Goal: Task Accomplishment & Management: Manage account settings

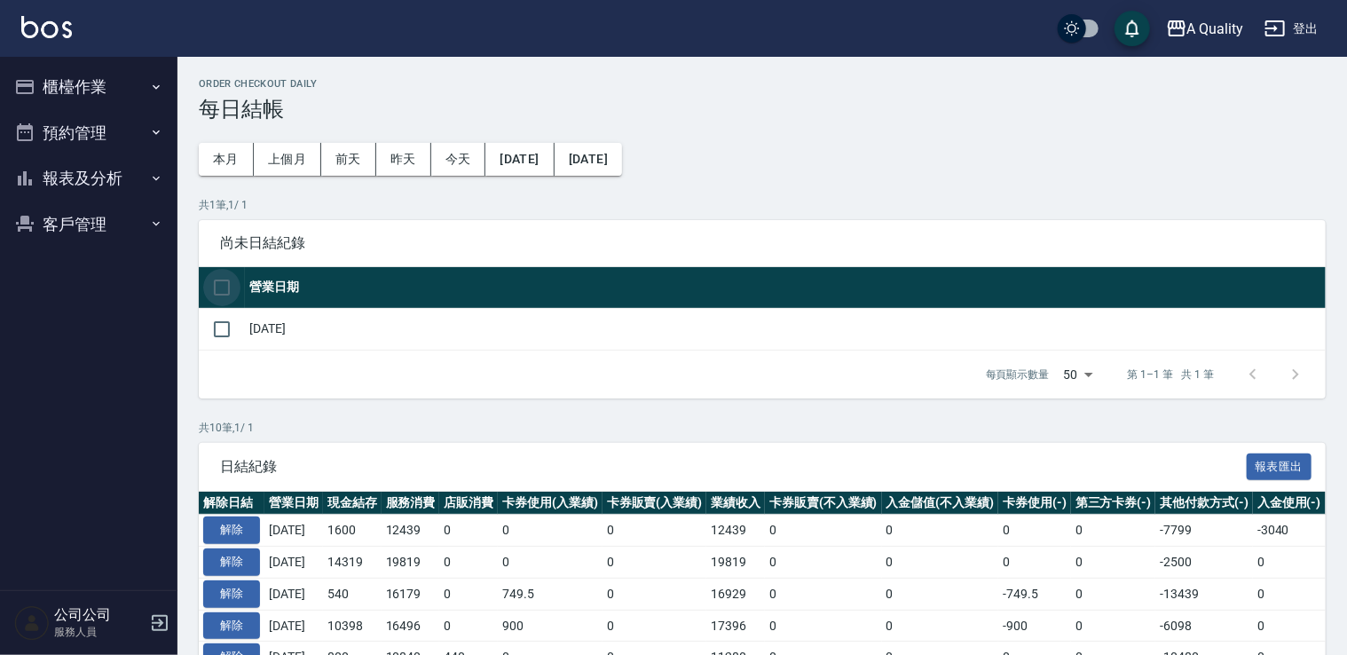
click at [220, 302] on input "checkbox" at bounding box center [221, 287] width 37 height 37
checkbox input "true"
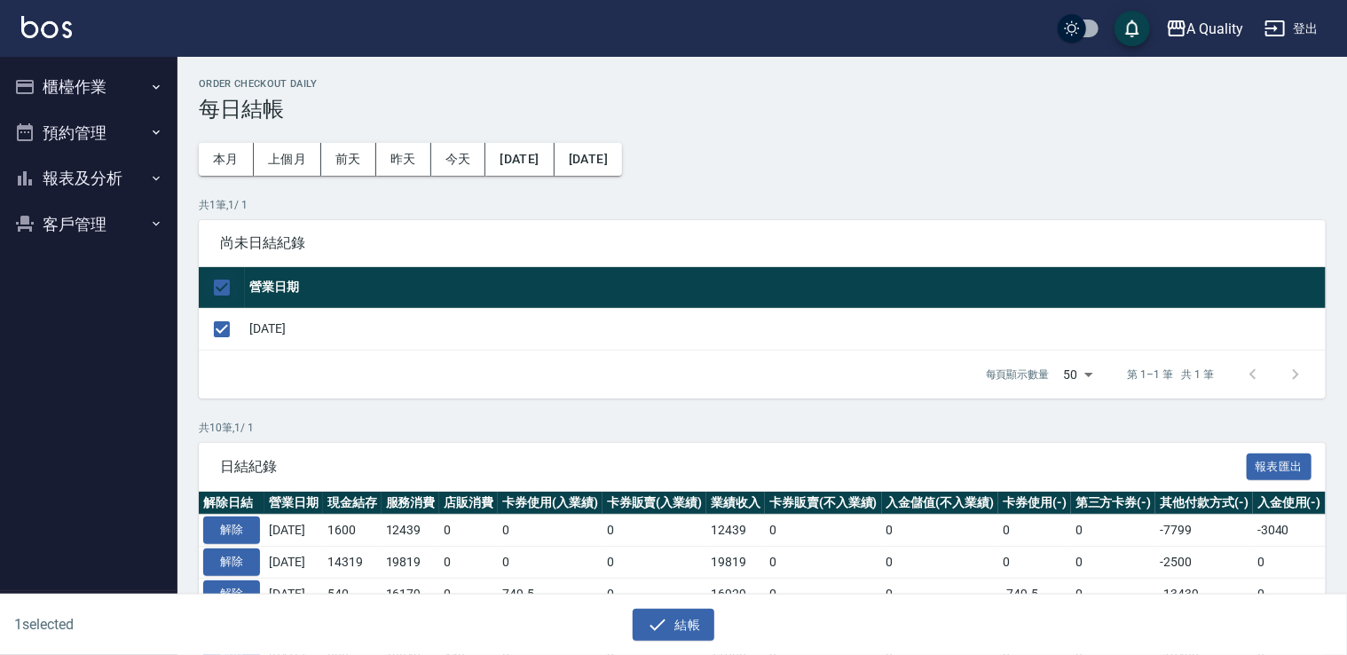
click at [231, 279] on input "checkbox" at bounding box center [221, 287] width 37 height 37
checkbox input "false"
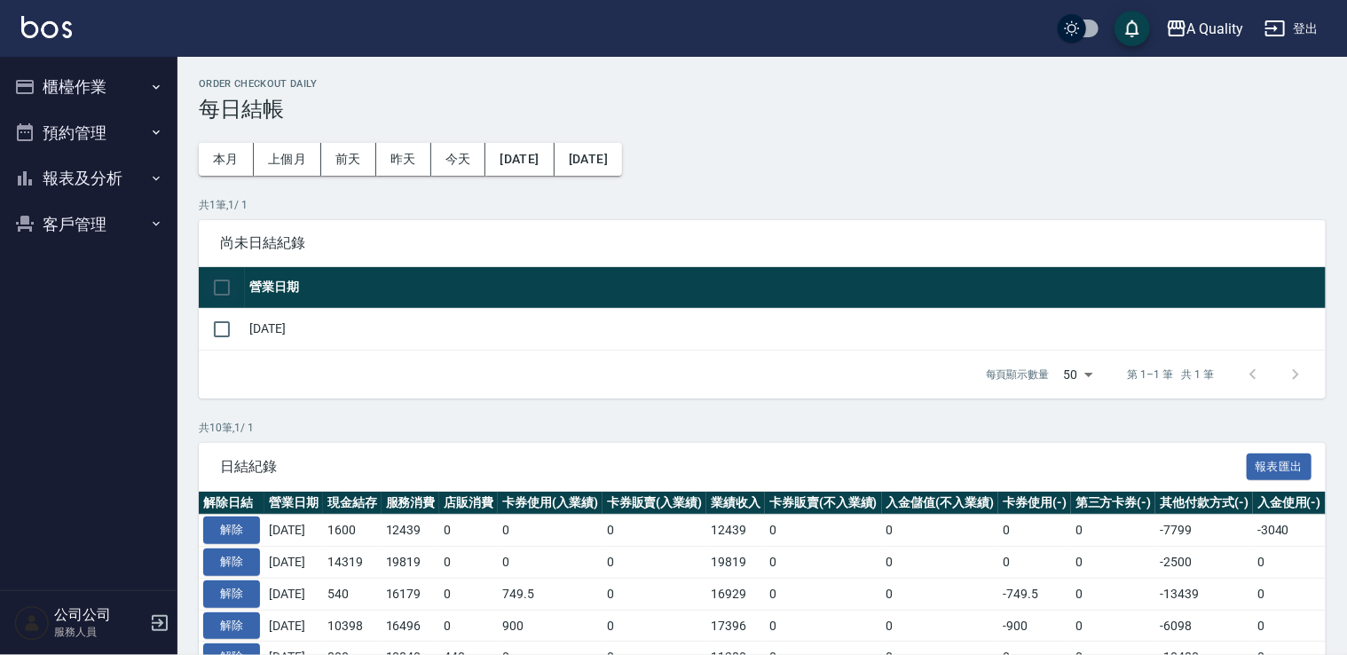
checkbox input "false"
click at [47, 95] on button "櫃檯作業" at bounding box center [88, 87] width 163 height 46
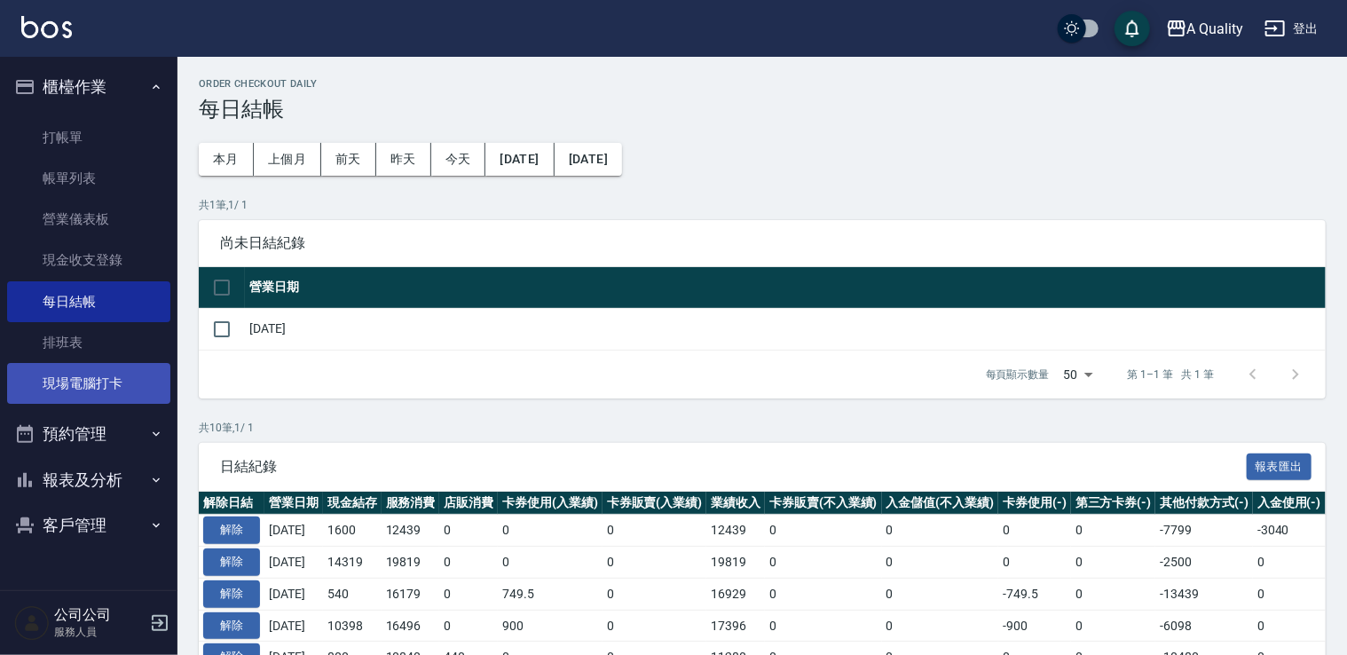
click at [97, 392] on link "現場電腦打卡" at bounding box center [88, 383] width 163 height 41
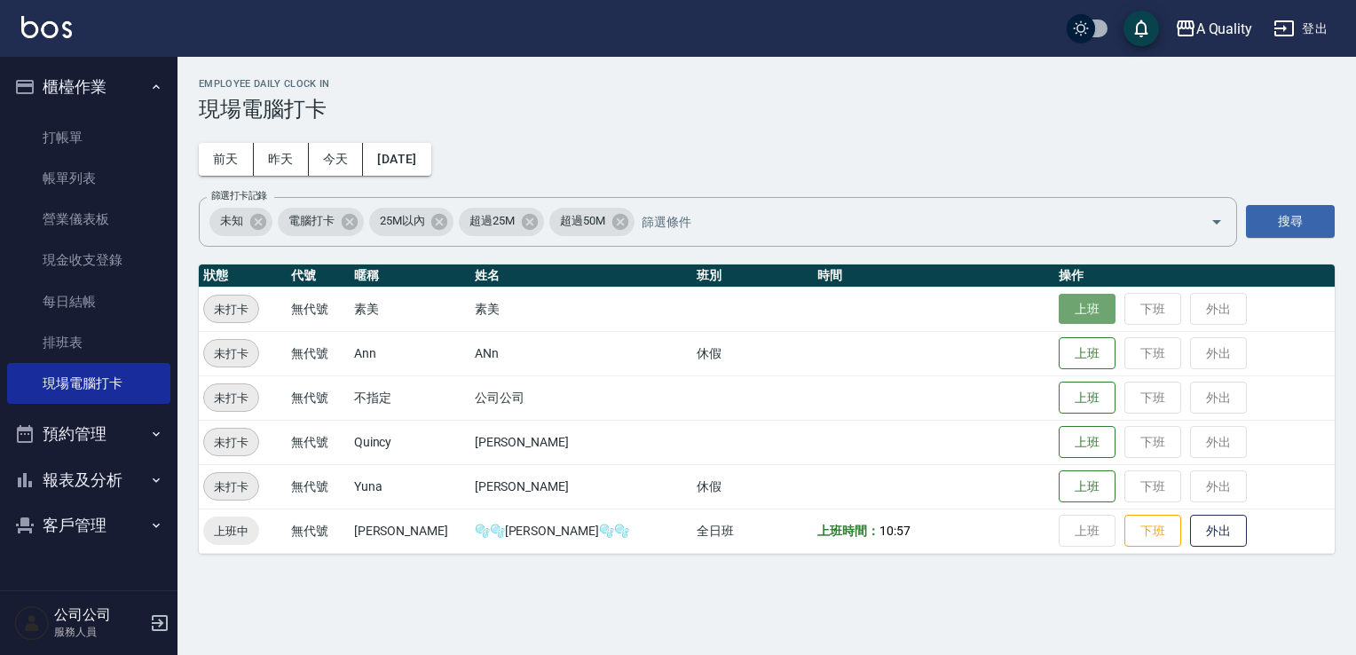
click at [1059, 311] on button "上班" at bounding box center [1087, 309] width 57 height 31
click at [89, 439] on button "預約管理" at bounding box center [88, 434] width 163 height 46
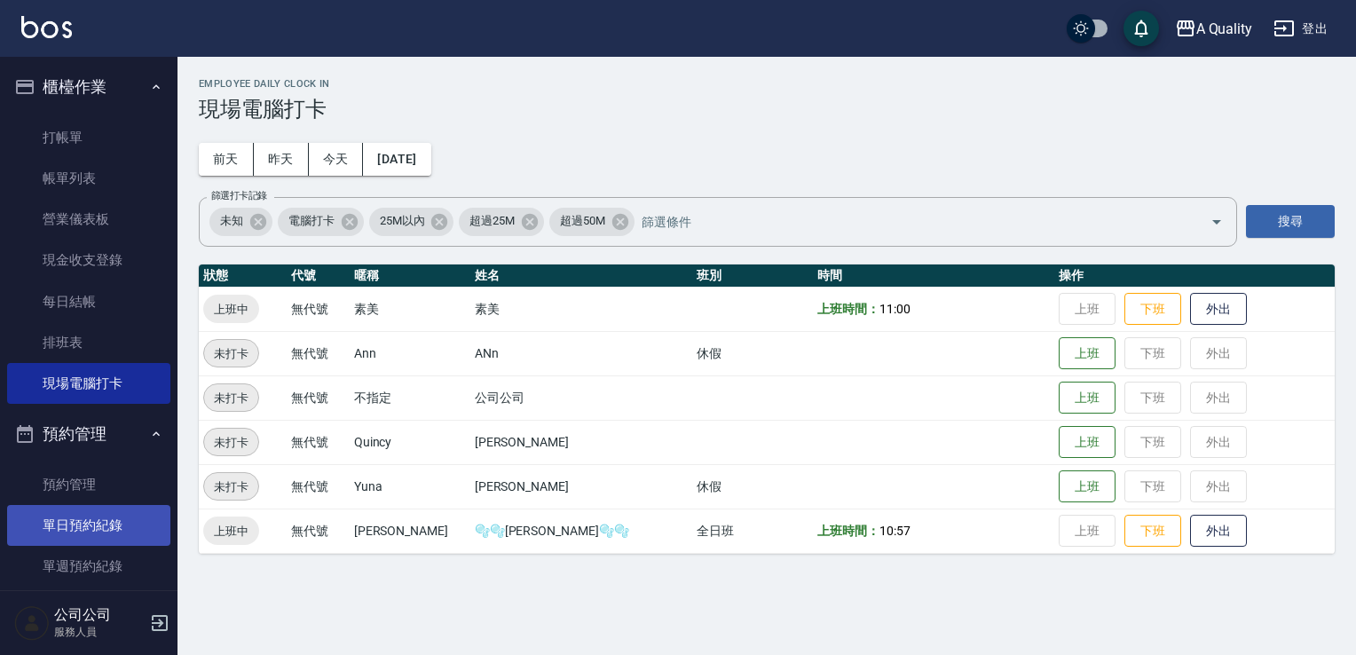
click at [115, 517] on link "單日預約紀錄" at bounding box center [88, 525] width 163 height 41
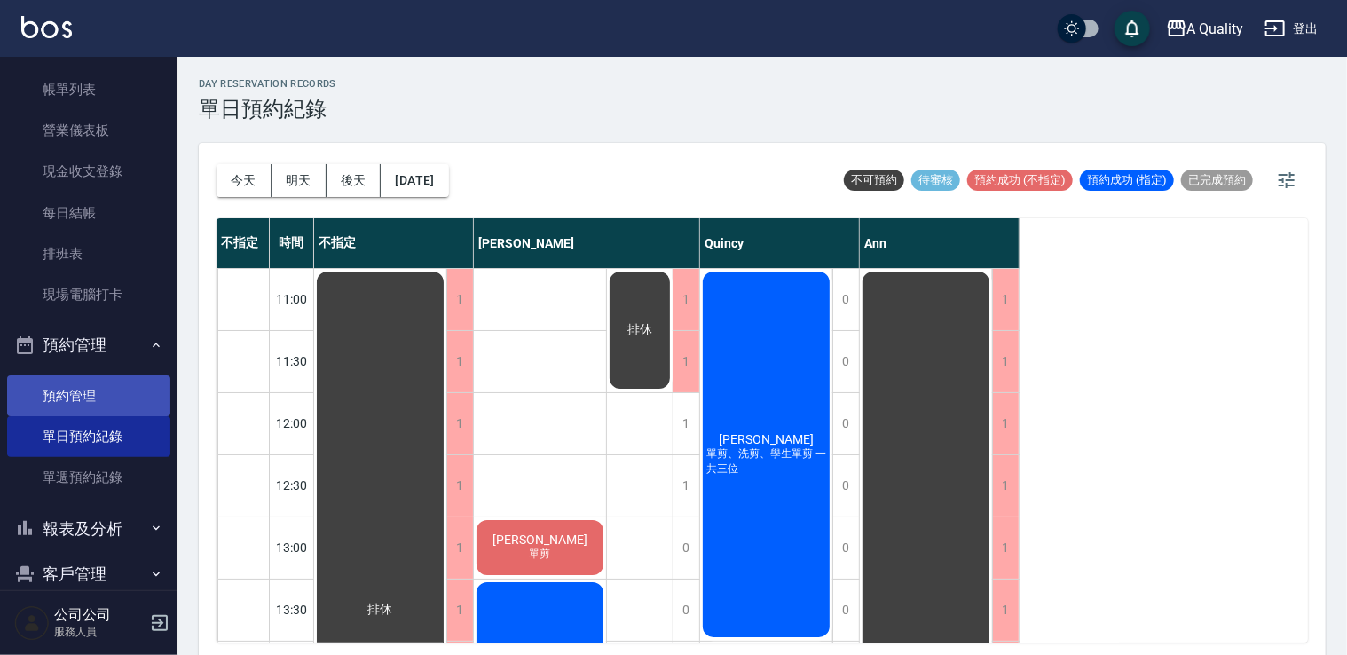
click at [101, 378] on link "預約管理" at bounding box center [88, 395] width 163 height 41
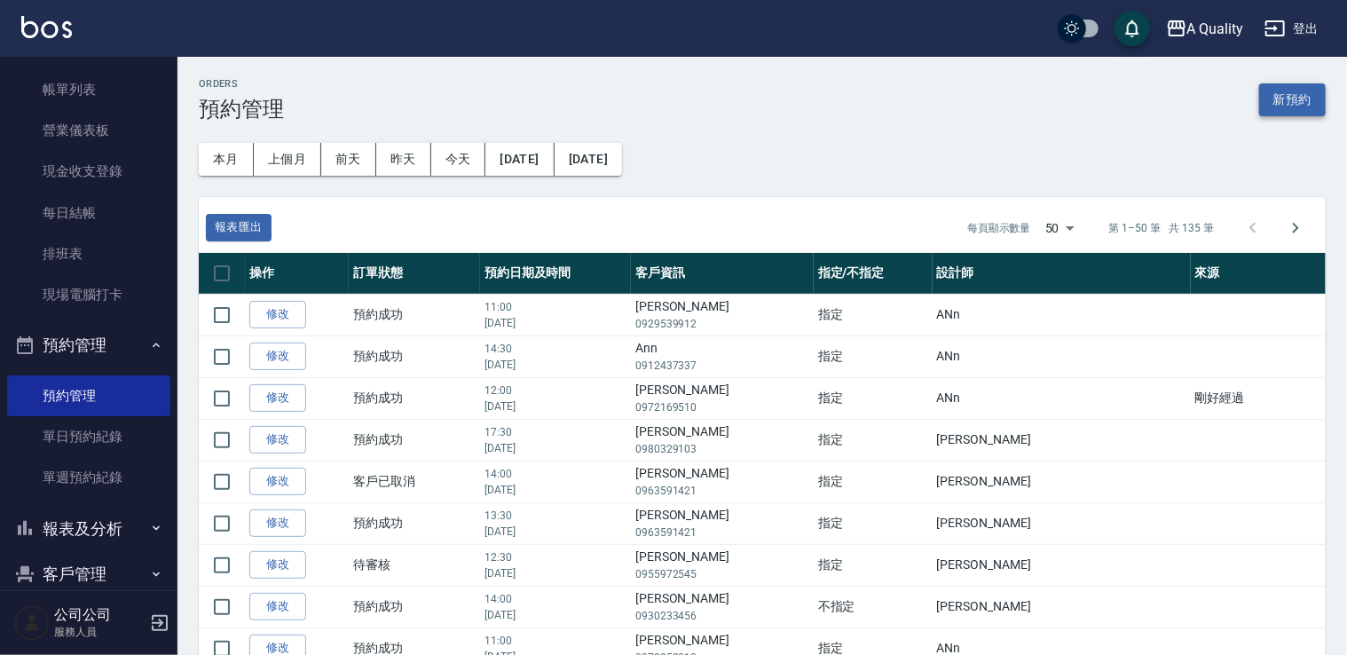
click at [1282, 96] on button "新預約" at bounding box center [1293, 99] width 67 height 33
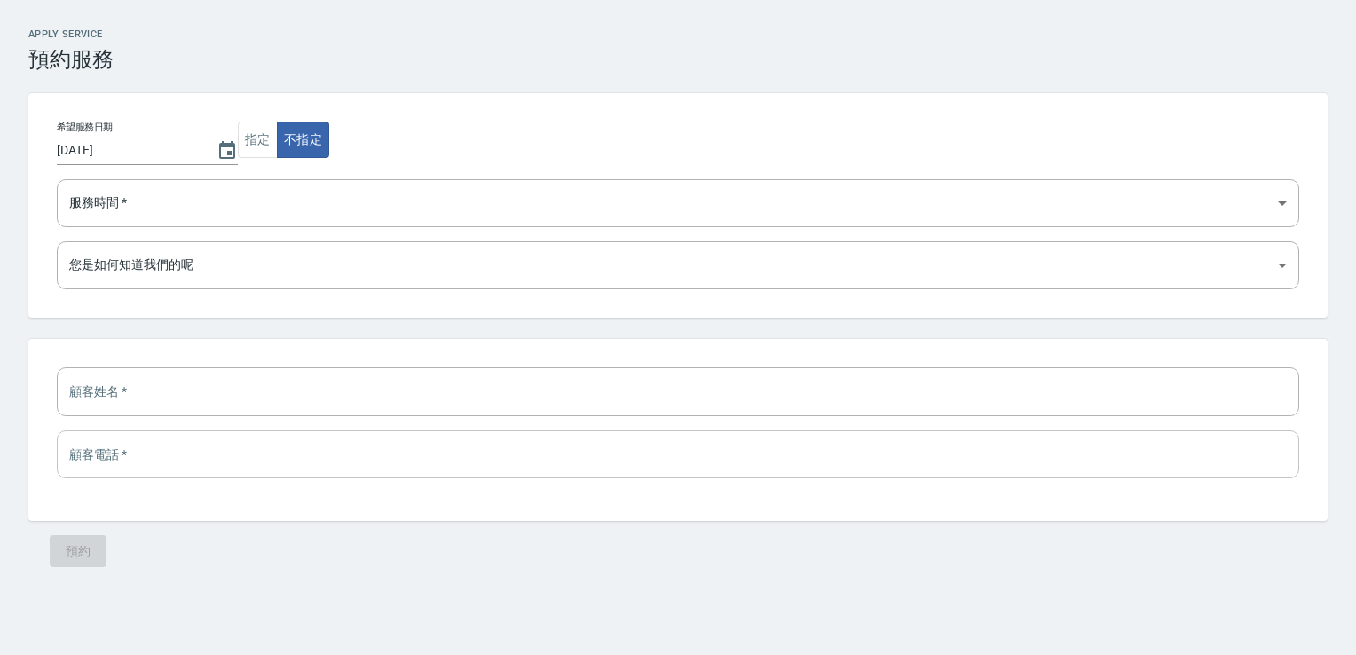
click at [193, 453] on input "tel" at bounding box center [678, 454] width 1243 height 48
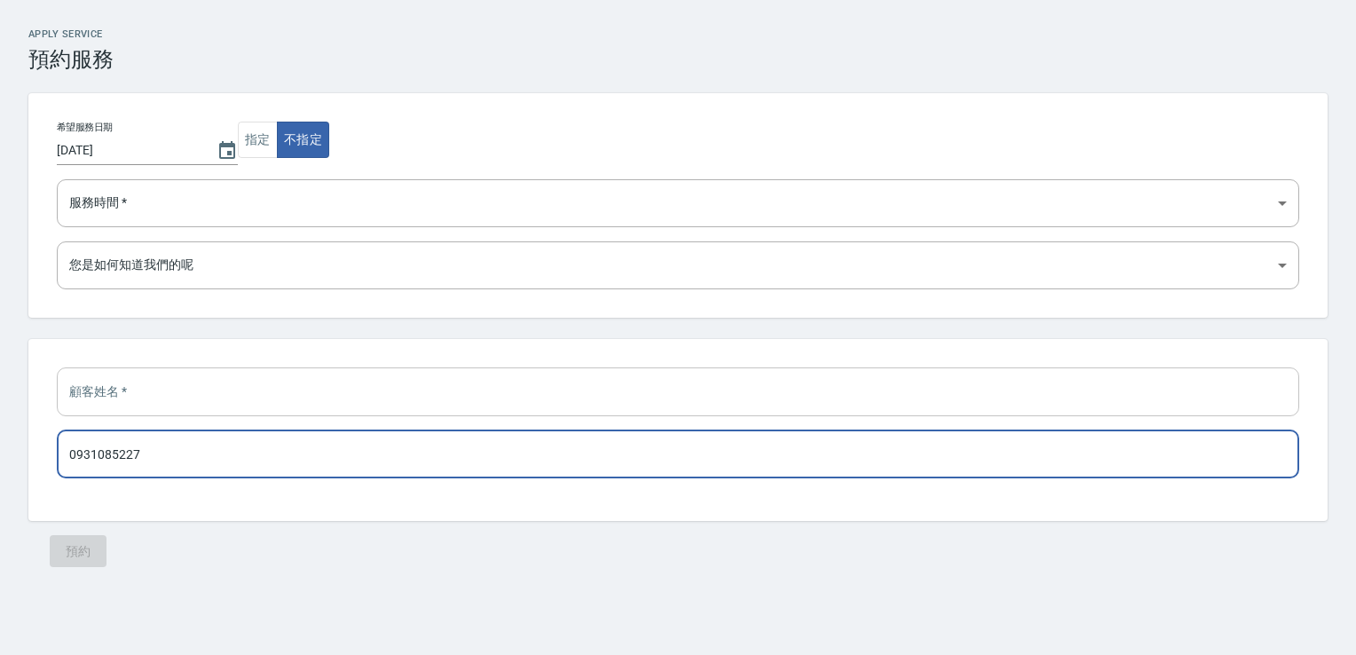
type input "0931085227"
click at [204, 402] on input "text" at bounding box center [678, 391] width 1243 height 48
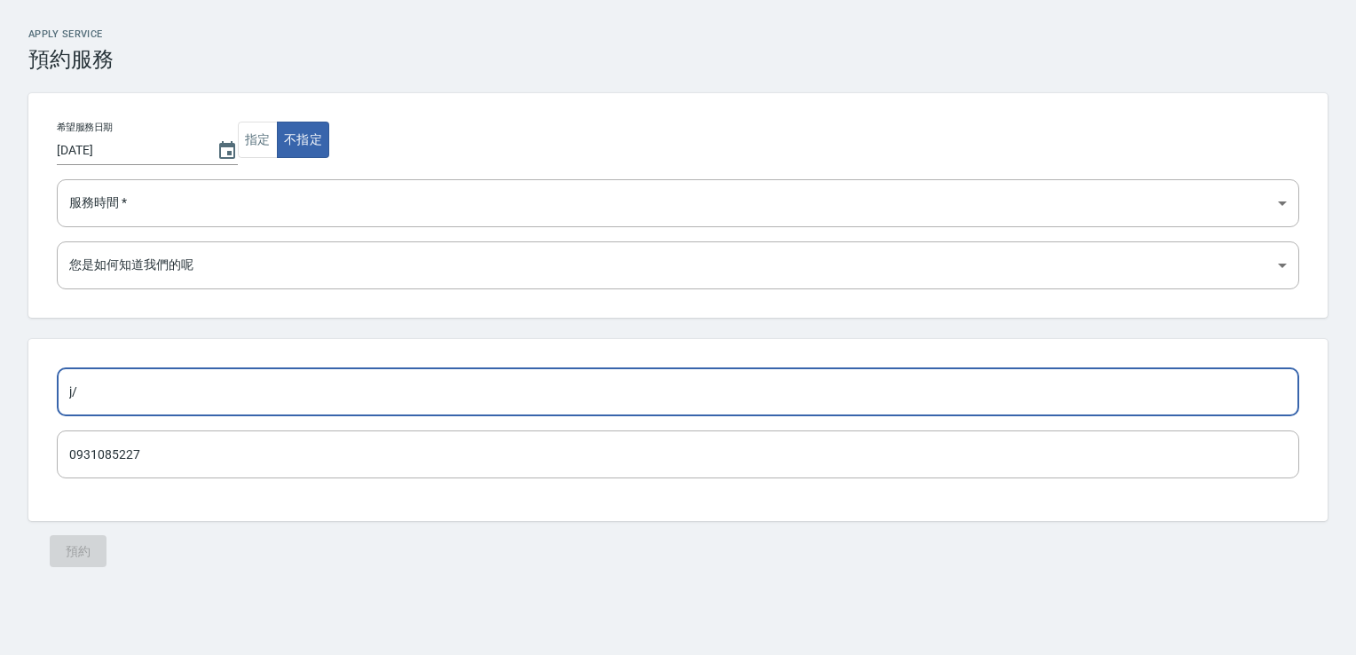
type input "j"
type input "[PERSON_NAME]先生"
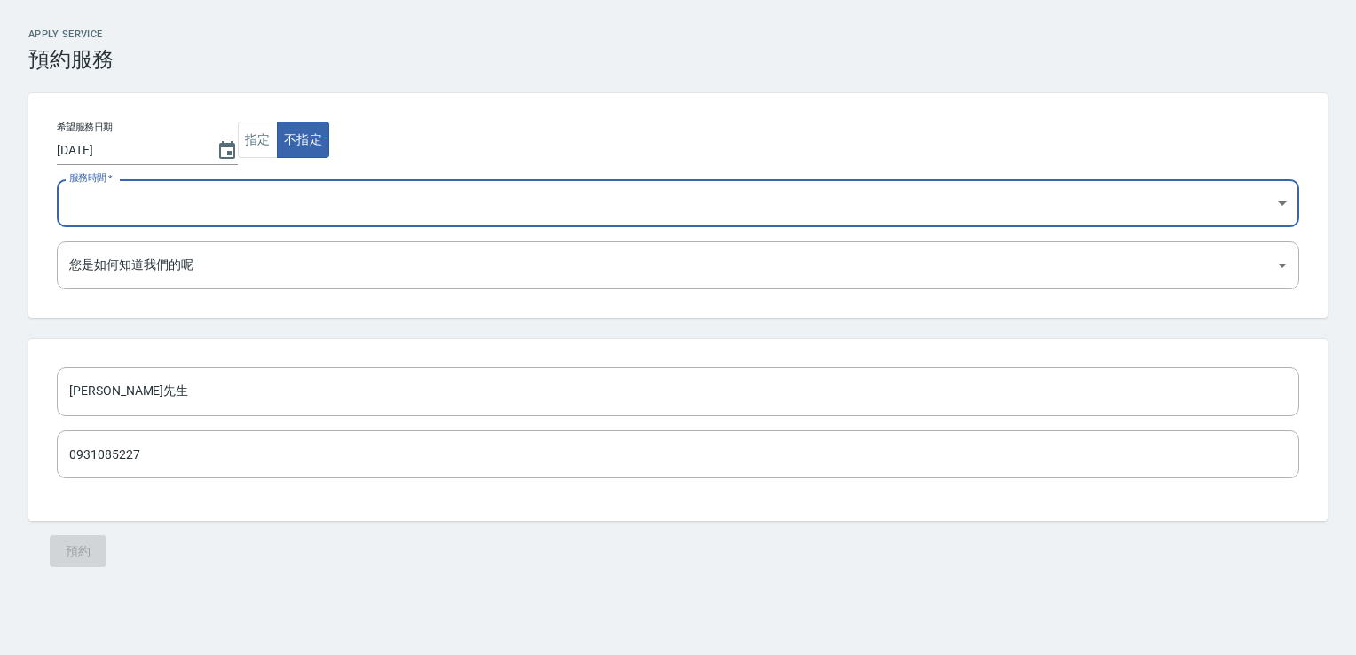
click at [184, 193] on select "11:00 11:30 12:00 12:30 13:00 13:30 14:00 14:30 15:00 15:30 16:00 16:30 17:00 1…" at bounding box center [678, 203] width 1243 height 48
select select "1754884800000"
click at [57, 179] on select "11:00 11:30 12:00 12:30 13:00 13:30 14:00 14:30 15:00 15:30 16:00 16:30 17:00 1…" at bounding box center [678, 203] width 1243 height 48
click at [103, 559] on button "預約" at bounding box center [78, 551] width 57 height 33
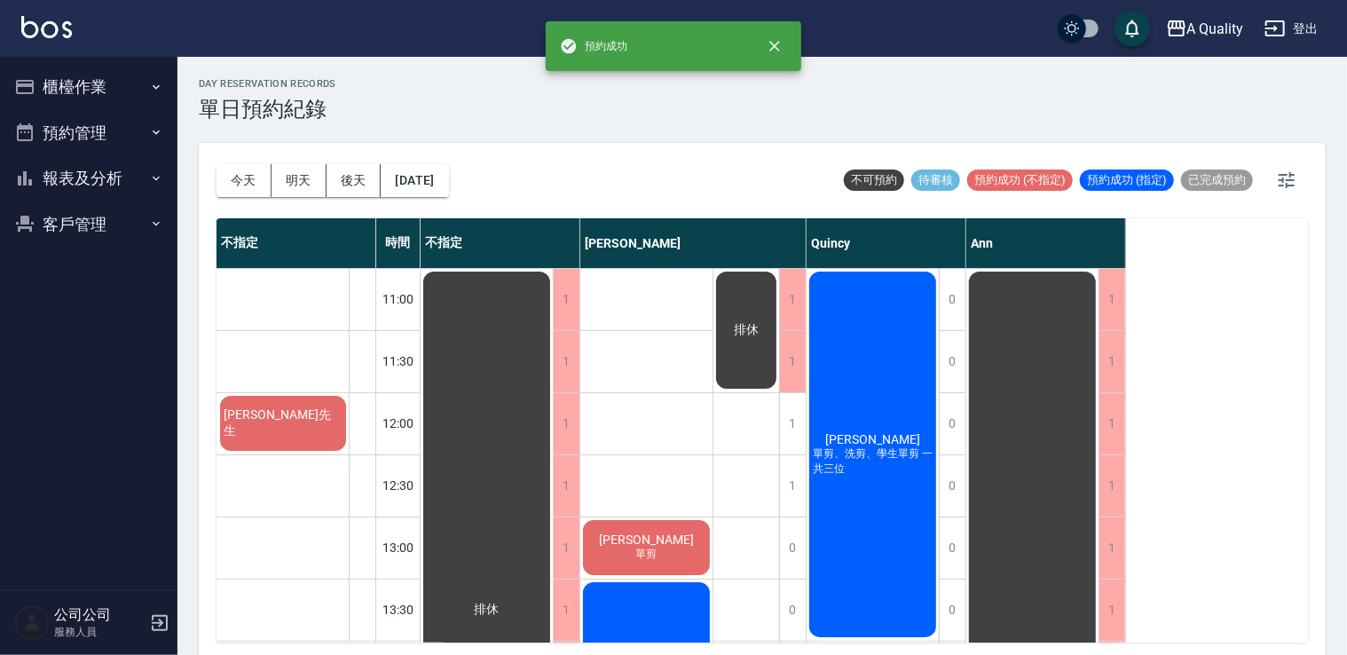
click at [257, 430] on div "[PERSON_NAME]先生" at bounding box center [282, 423] width 131 height 60
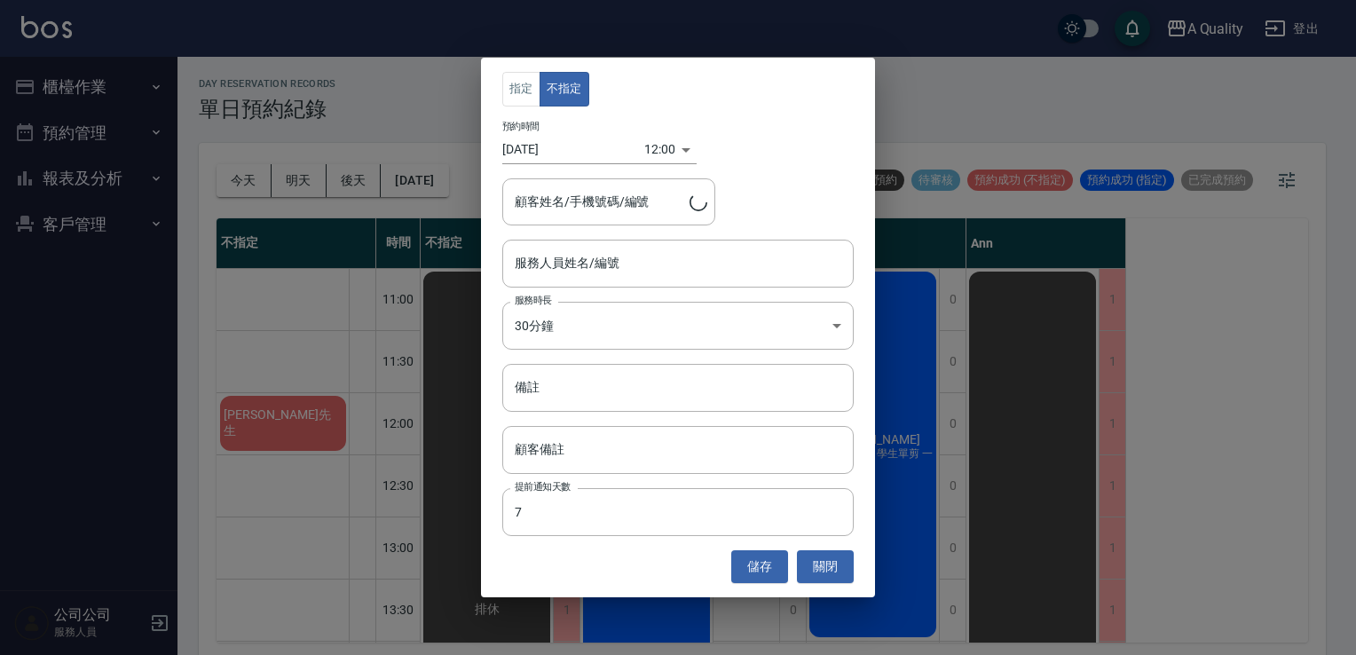
type input "[PERSON_NAME]先生/0931085227"
click at [579, 275] on input "服務人員姓名/編號" at bounding box center [678, 263] width 336 height 31
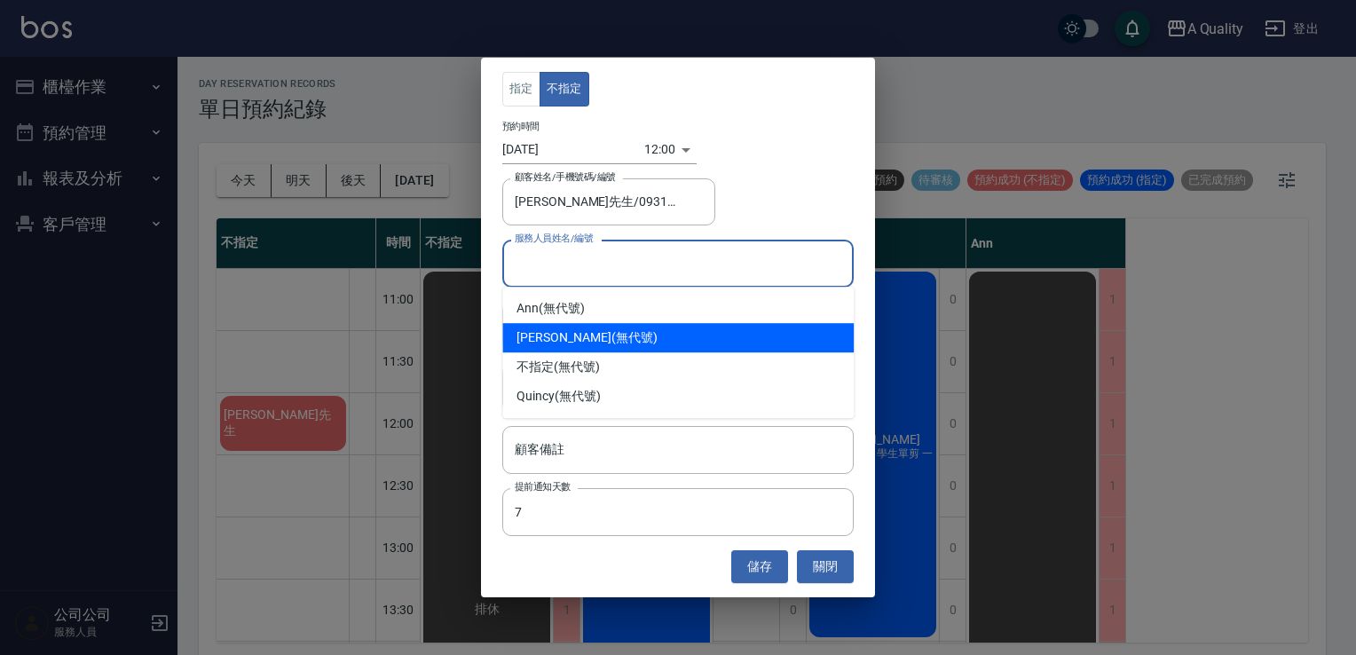
click at [598, 334] on div "[PERSON_NAME] (無代號)" at bounding box center [677, 337] width 351 height 29
type input "[PERSON_NAME](無代號)"
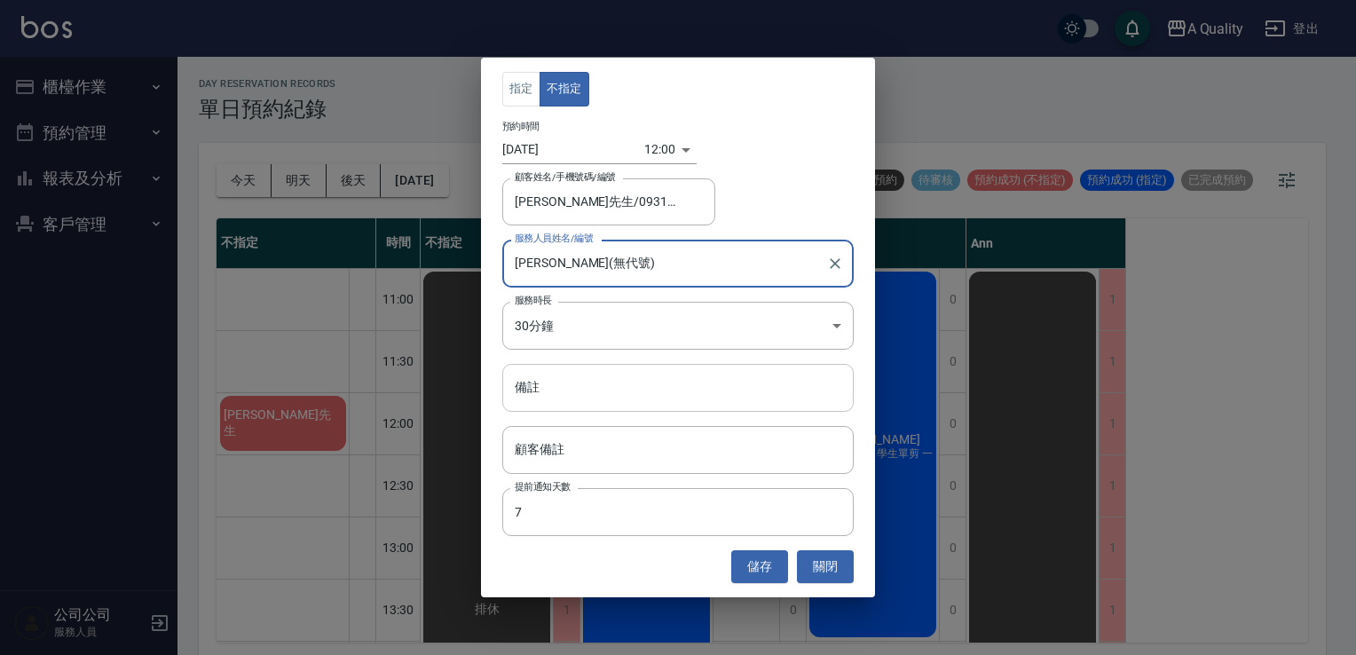
click at [601, 389] on input "備註" at bounding box center [677, 388] width 351 height 48
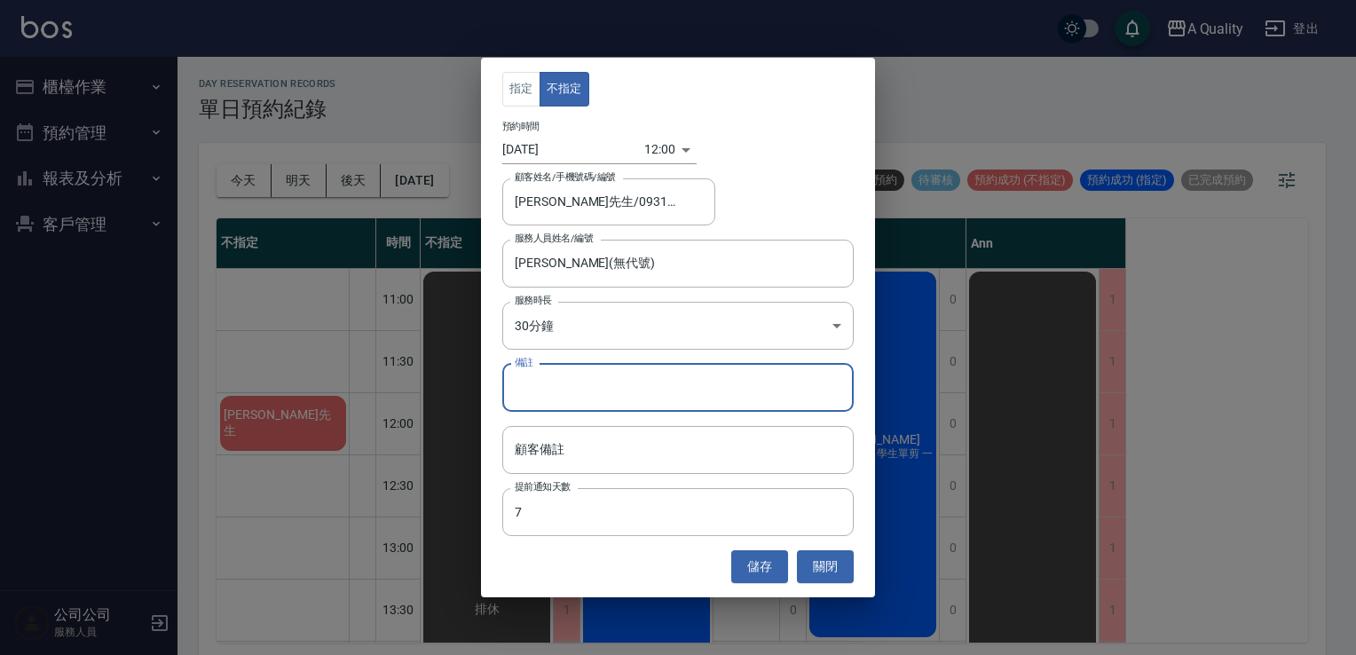
type input "ㄋ"
type input "sc"
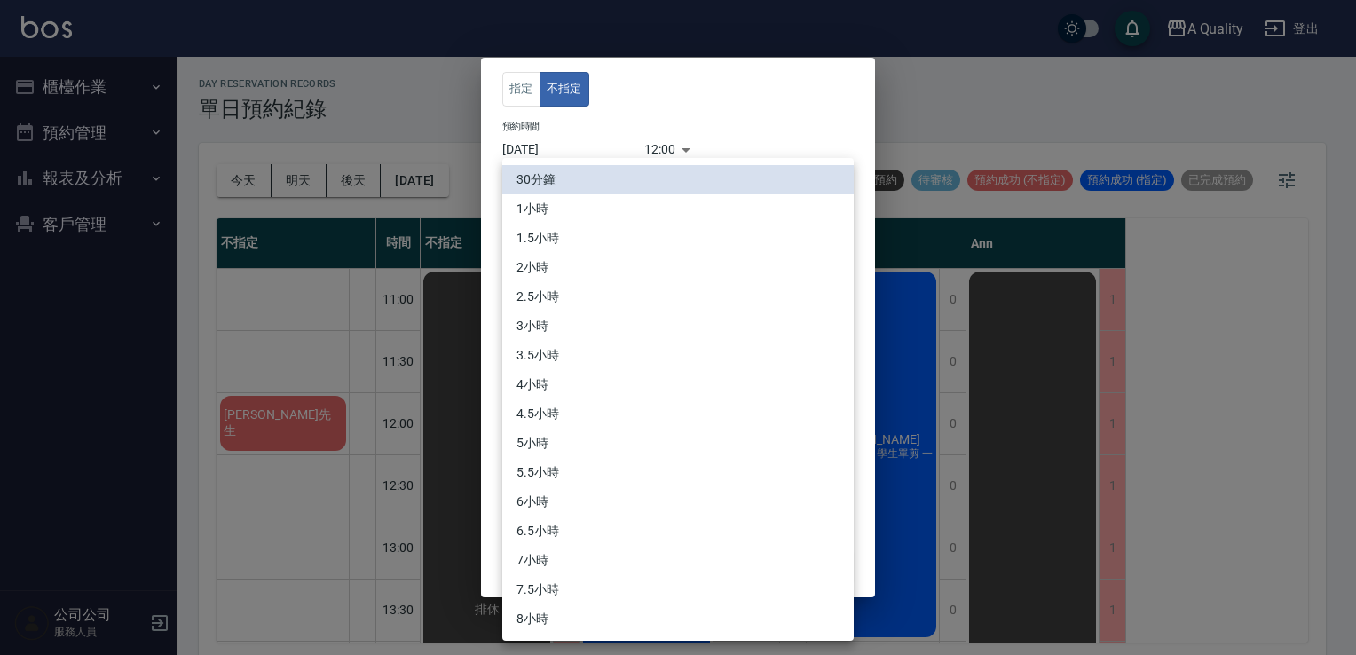
click at [592, 325] on body "A Quality 登出 櫃檯作業 打帳單 帳單列表 營業儀表板 現金收支登錄 每日結帳 排班表 現場電腦打卡 預約管理 預約管理 單日預約紀錄 單週預約紀錄…" at bounding box center [678, 330] width 1356 height 660
click at [591, 215] on li "1小時" at bounding box center [677, 208] width 351 height 29
type input "2"
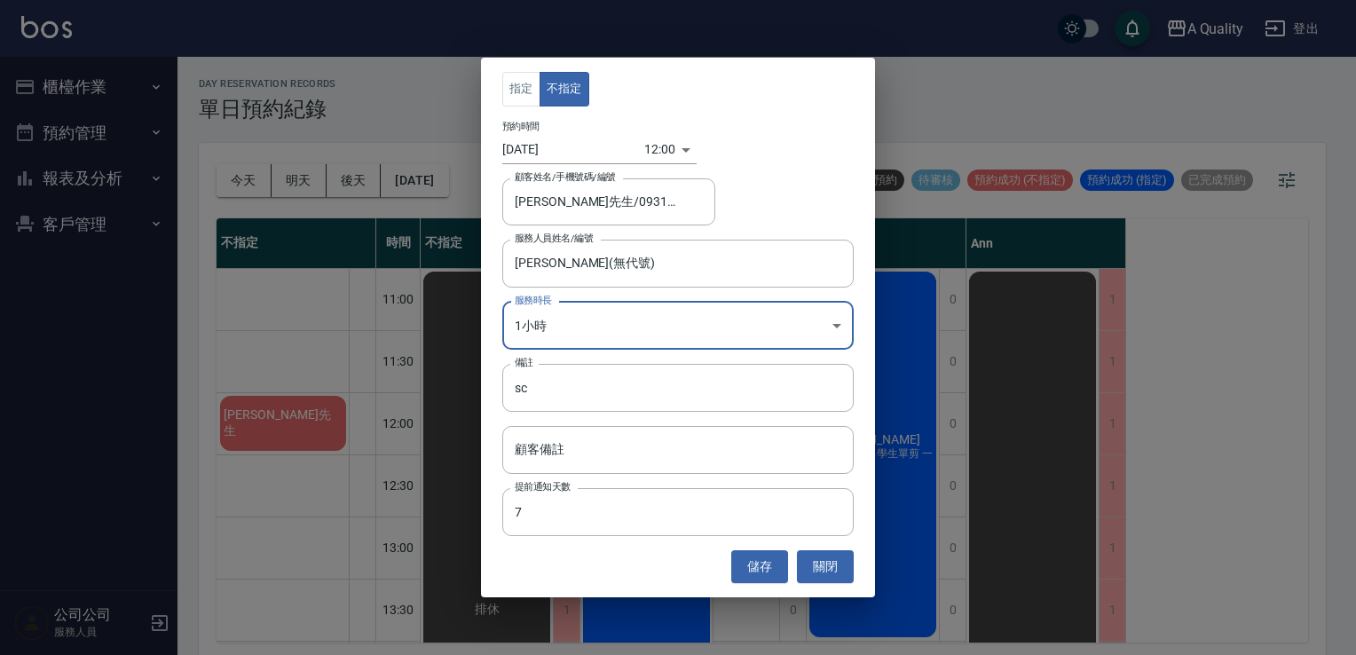
click at [752, 561] on button "儲存" at bounding box center [759, 566] width 57 height 33
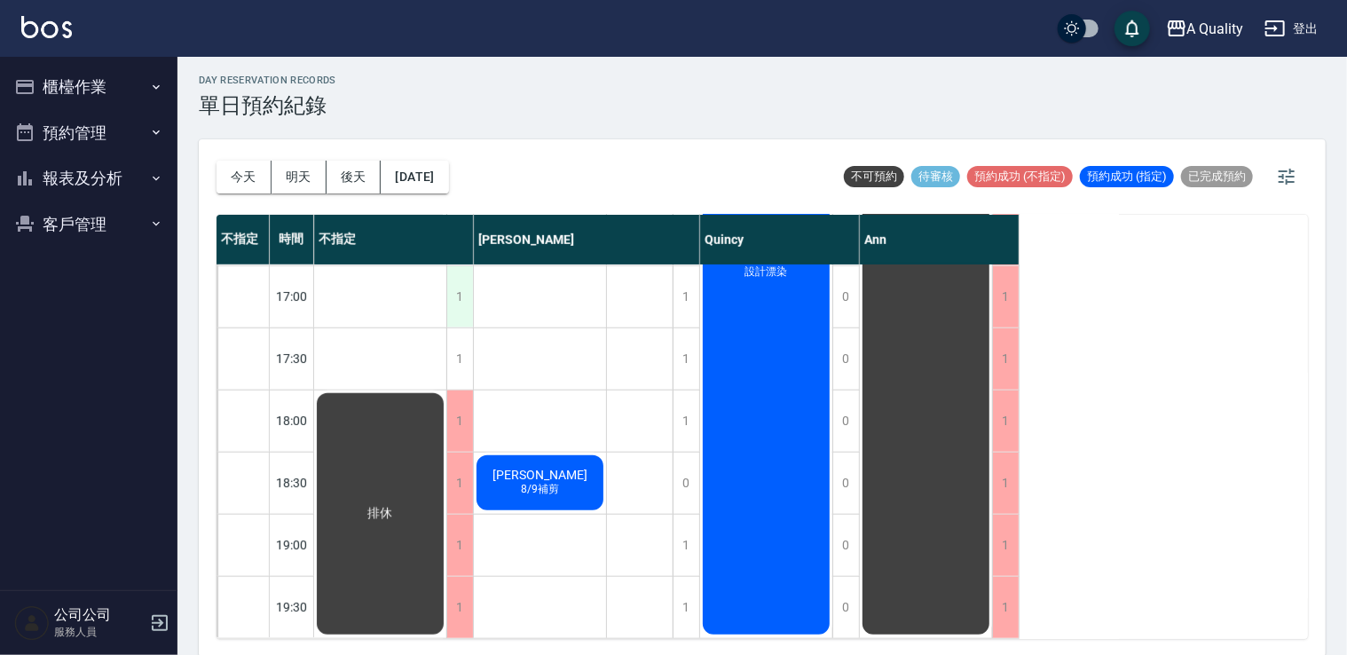
scroll to position [4, 0]
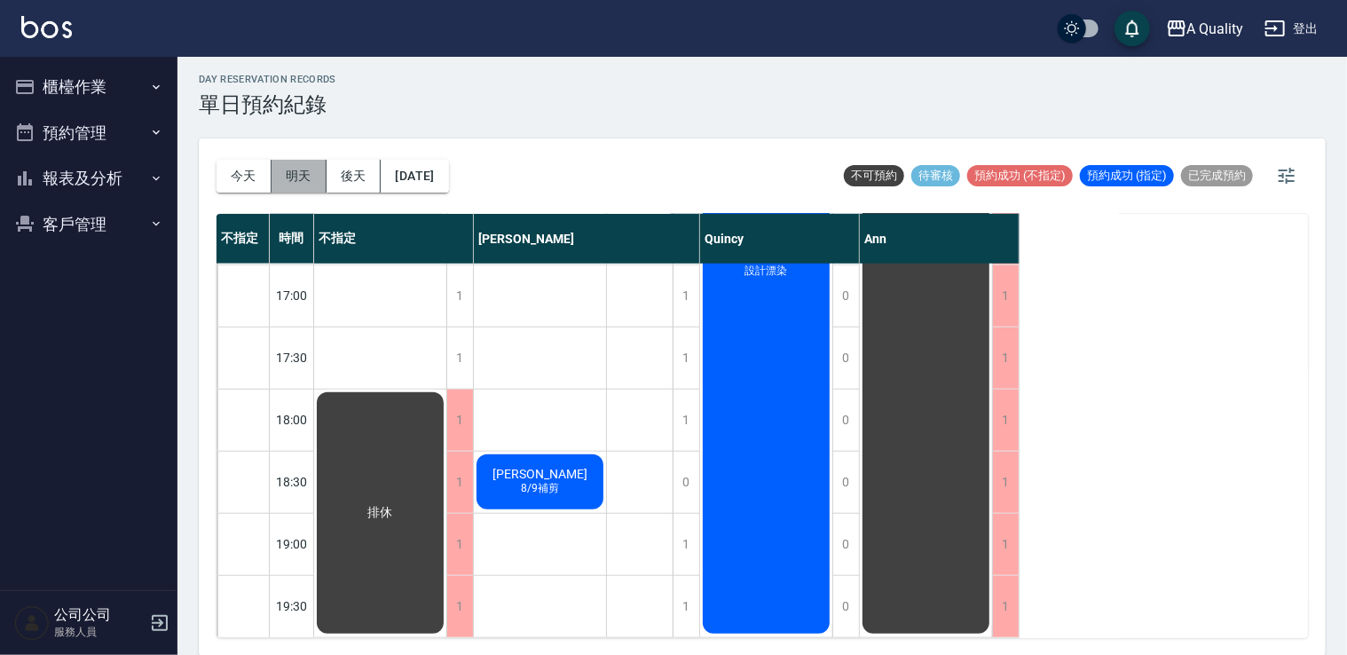
click at [296, 176] on button "明天" at bounding box center [299, 176] width 55 height 33
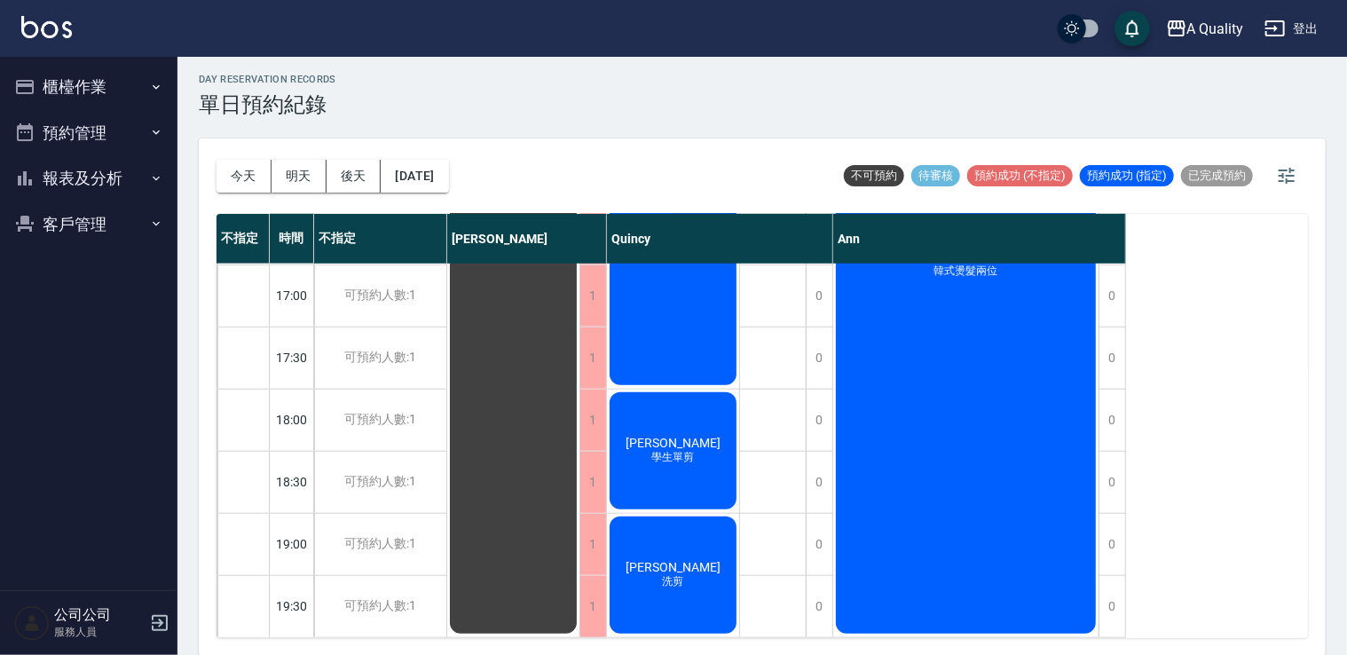
click at [70, 213] on button "客戶管理" at bounding box center [88, 224] width 163 height 46
click at [114, 265] on link "客戶列表" at bounding box center [88, 274] width 163 height 41
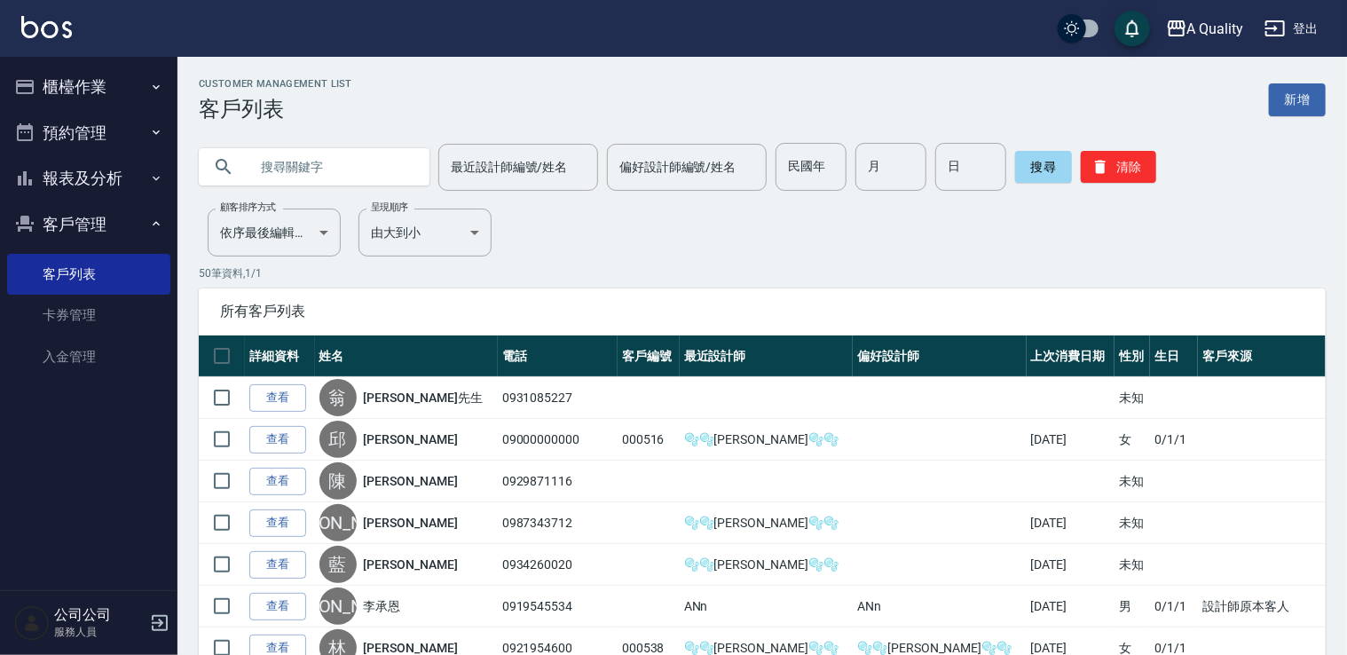
drag, startPoint x: 410, startPoint y: 172, endPoint x: 399, endPoint y: 176, distance: 12.1
click at [403, 172] on input "text" at bounding box center [332, 167] width 167 height 48
click at [347, 160] on input "text" at bounding box center [332, 167] width 167 height 48
click at [91, 130] on button "預約管理" at bounding box center [88, 133] width 163 height 46
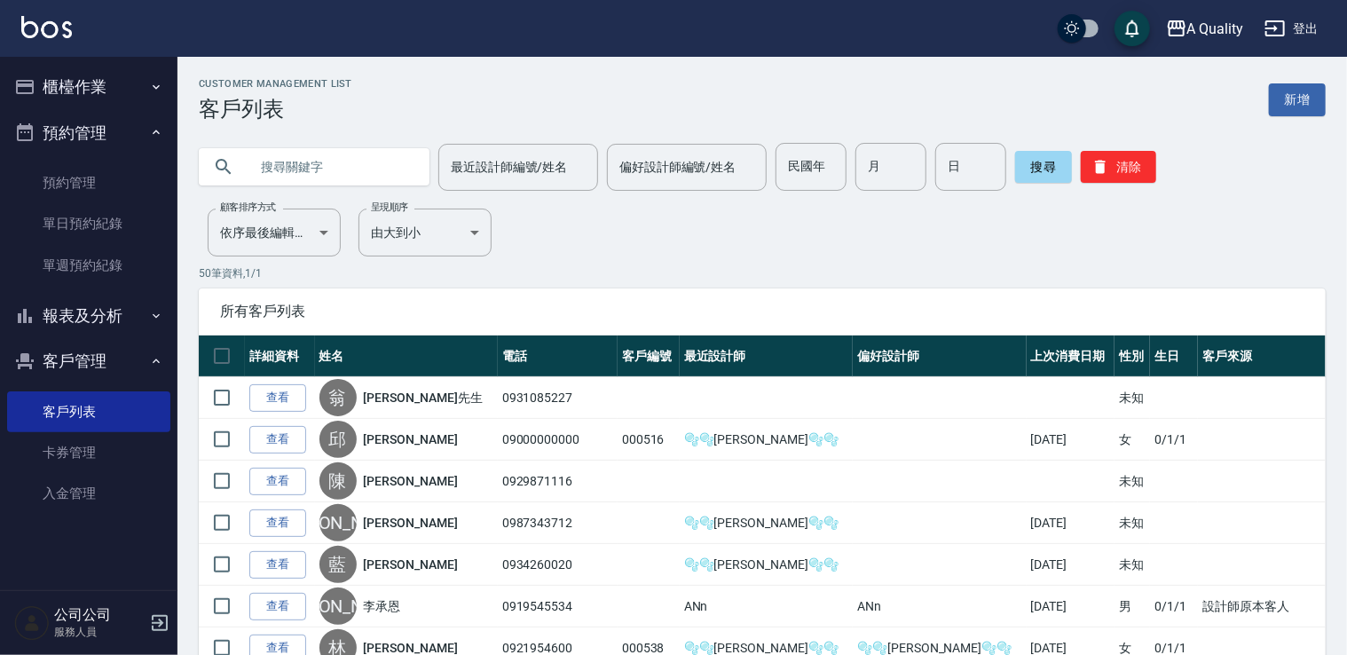
click at [289, 174] on input "text" at bounding box center [332, 167] width 167 height 48
type input "0932303373"
click at [1058, 163] on button "搜尋" at bounding box center [1043, 167] width 57 height 32
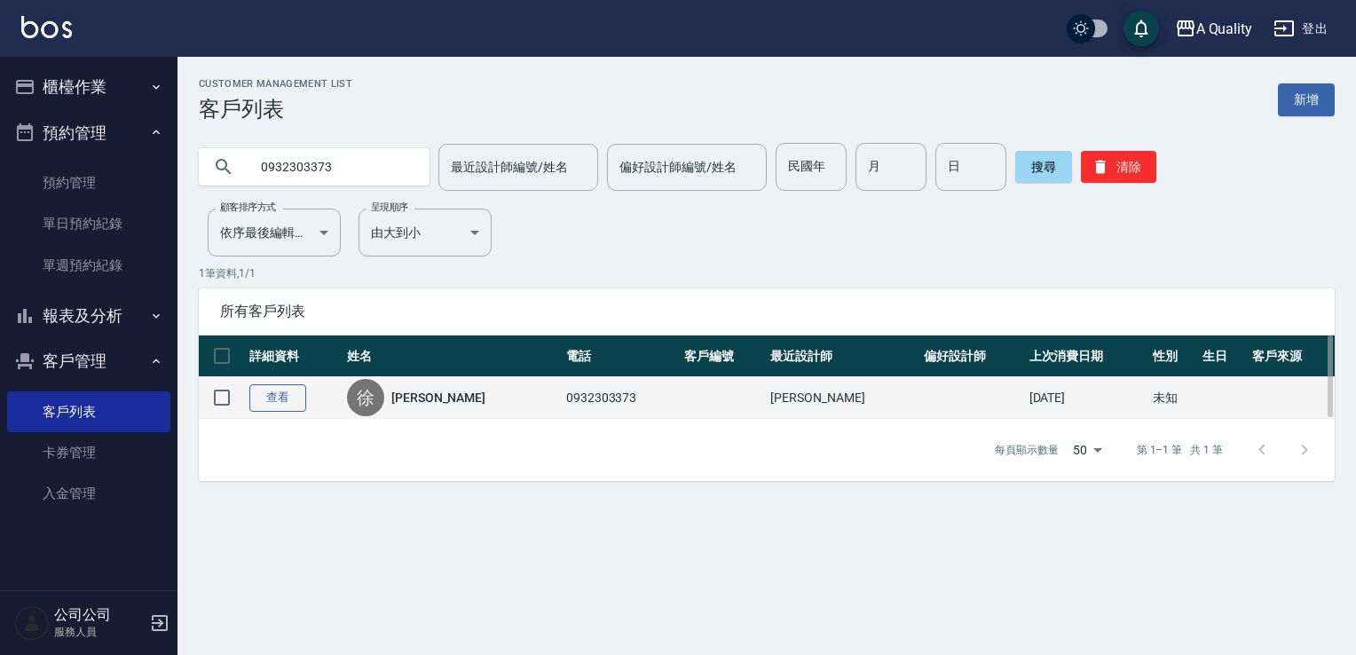
click at [260, 396] on link "查看" at bounding box center [277, 398] width 57 height 28
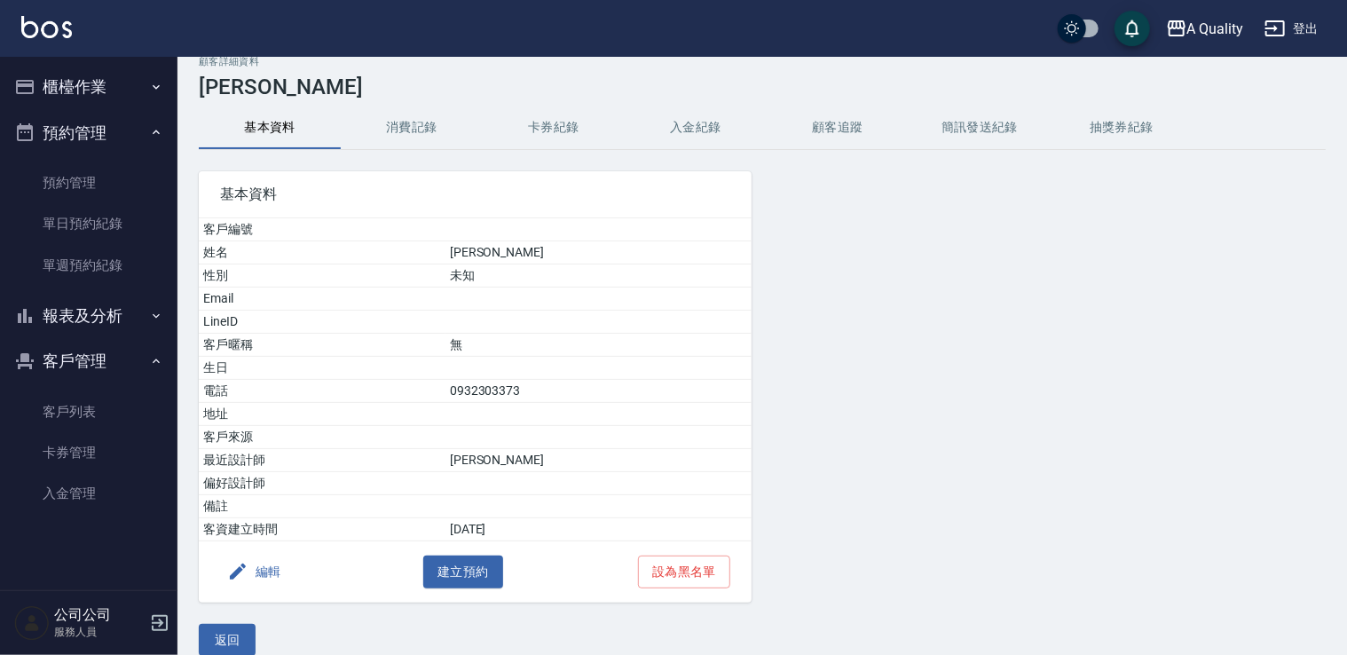
scroll to position [41, 0]
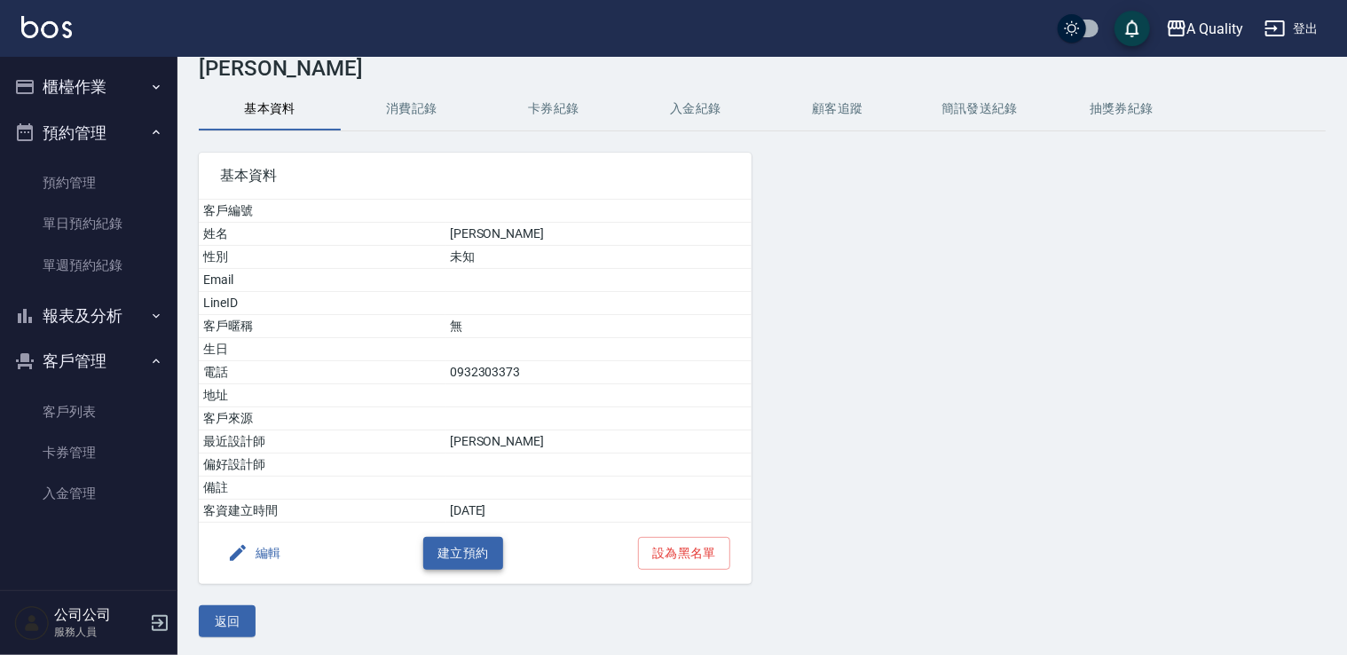
click at [463, 545] on button "建立預約" at bounding box center [463, 553] width 80 height 33
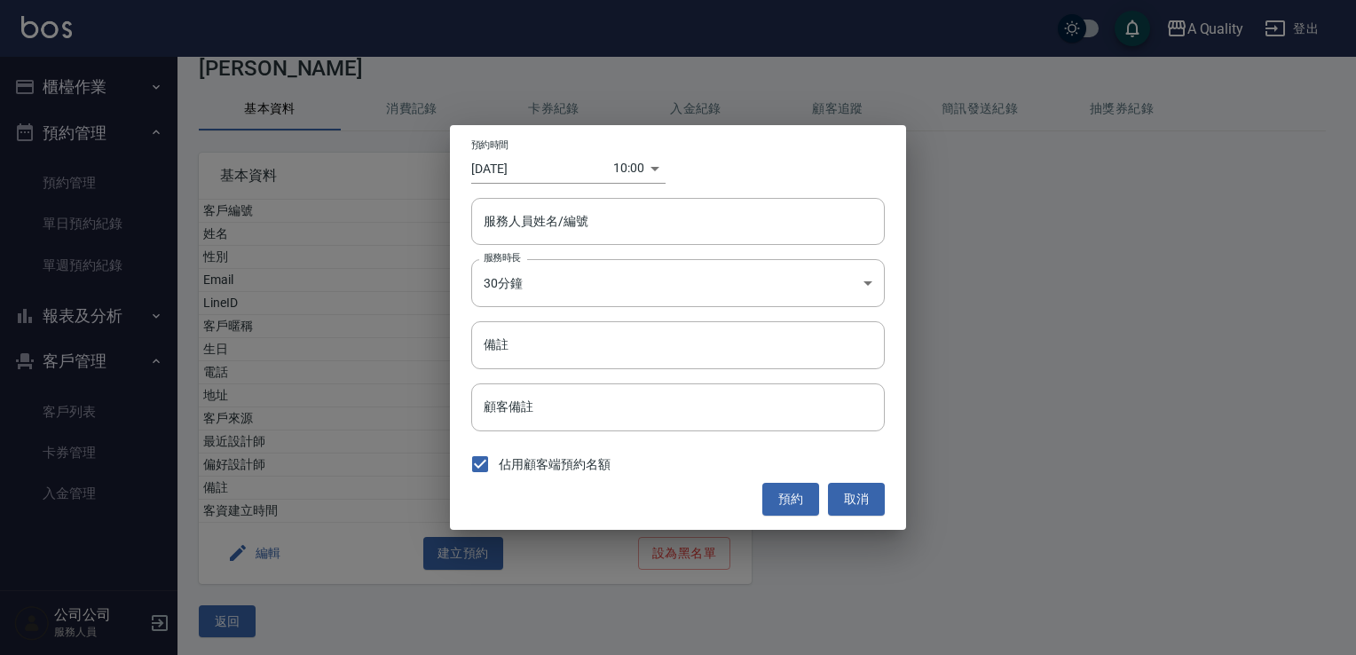
click at [529, 171] on input "[DATE]" at bounding box center [542, 168] width 142 height 29
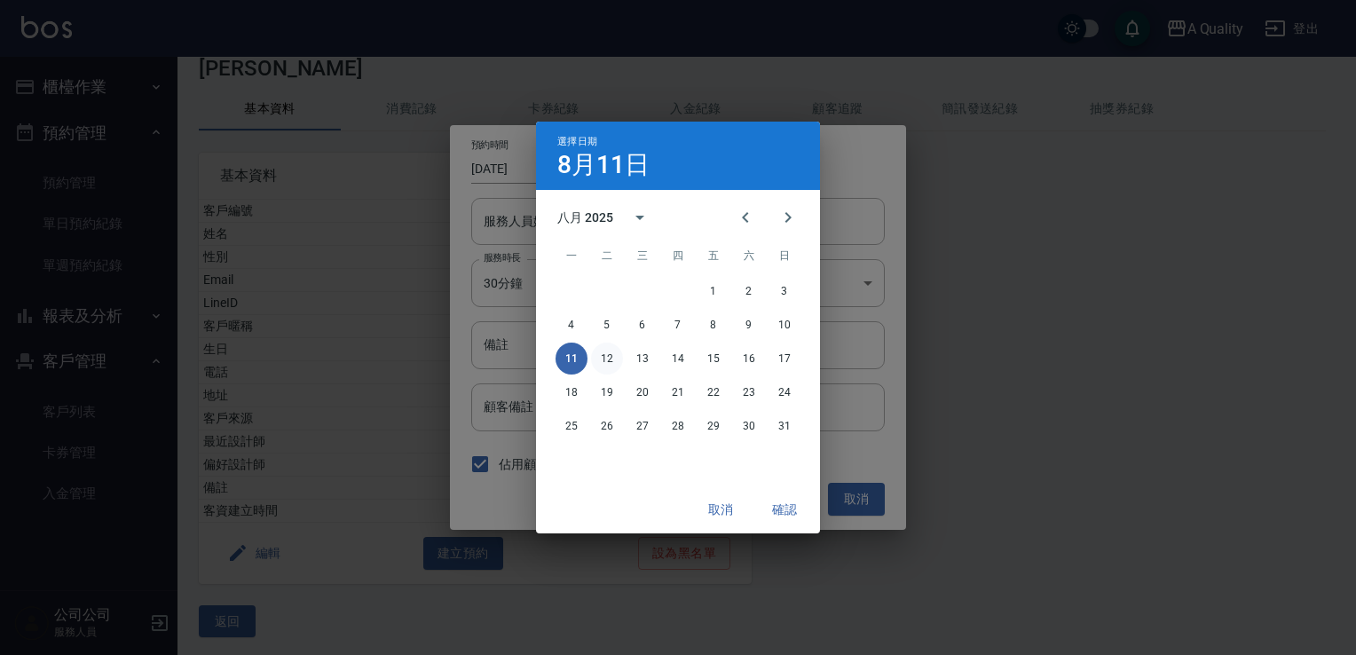
click at [606, 354] on button "12" at bounding box center [607, 359] width 32 height 32
type input "[DATE]"
type input "1754964000000"
click at [770, 503] on button "確認" at bounding box center [784, 510] width 57 height 33
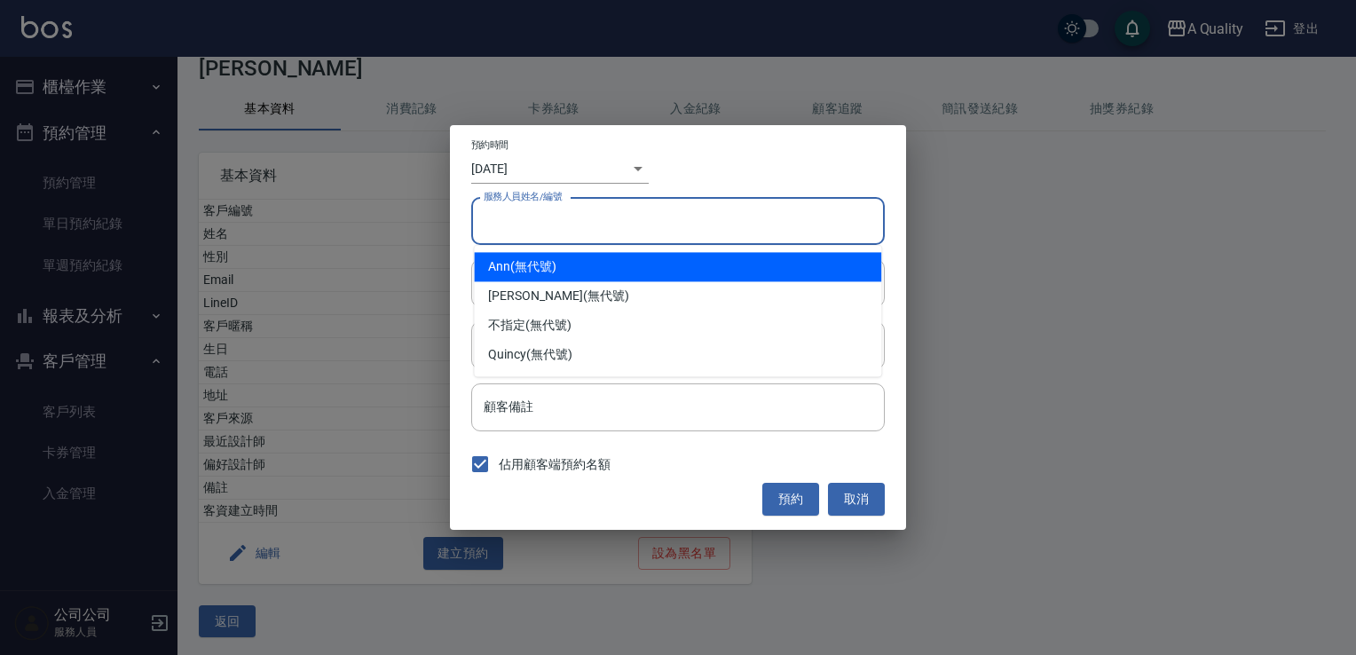
click at [575, 223] on input "服務人員姓名/編號" at bounding box center [678, 221] width 398 height 31
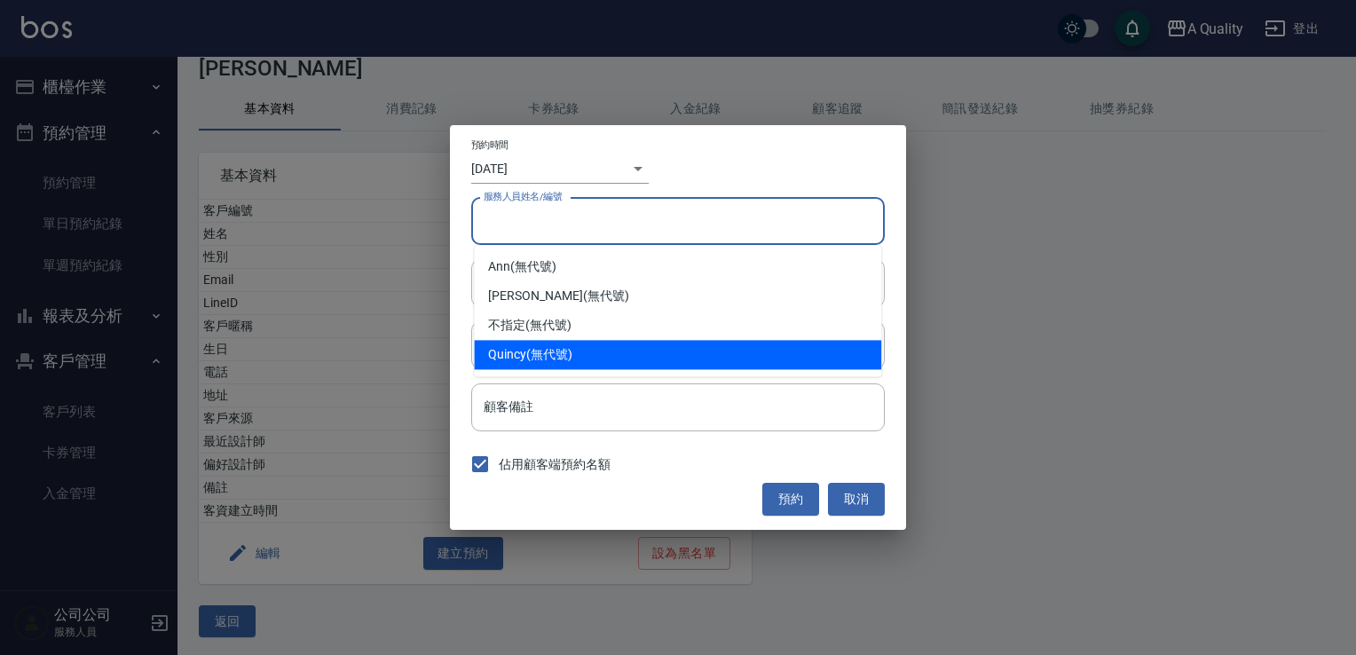
click at [654, 344] on div "Quincy (無代號)" at bounding box center [677, 354] width 407 height 29
type input "[PERSON_NAME]"
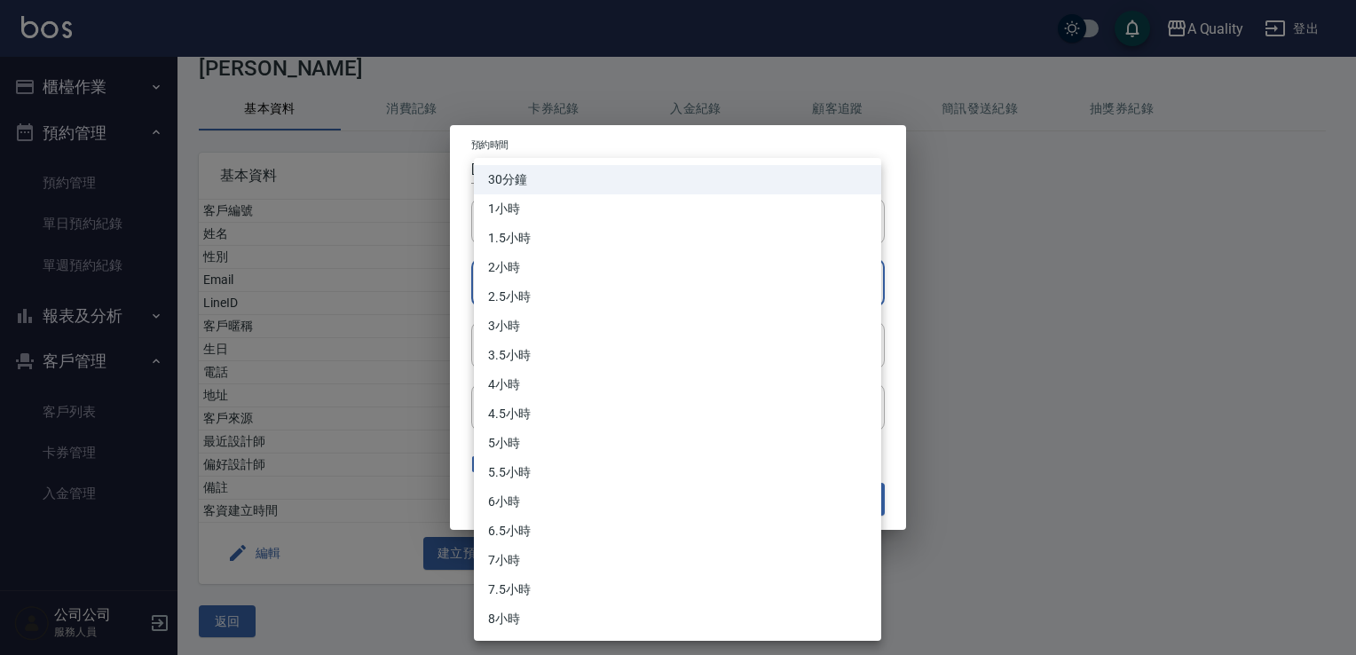
click at [618, 286] on body "A Quality 登出 櫃檯作業 打帳單 帳單列表 營業儀表板 現金收支登錄 每日結帳 排班表 現場電腦打卡 預約管理 預約管理 單日預約紀錄 單週預約紀錄…" at bounding box center [678, 308] width 1356 height 699
click at [622, 389] on li "4小時" at bounding box center [677, 384] width 407 height 29
type input "8"
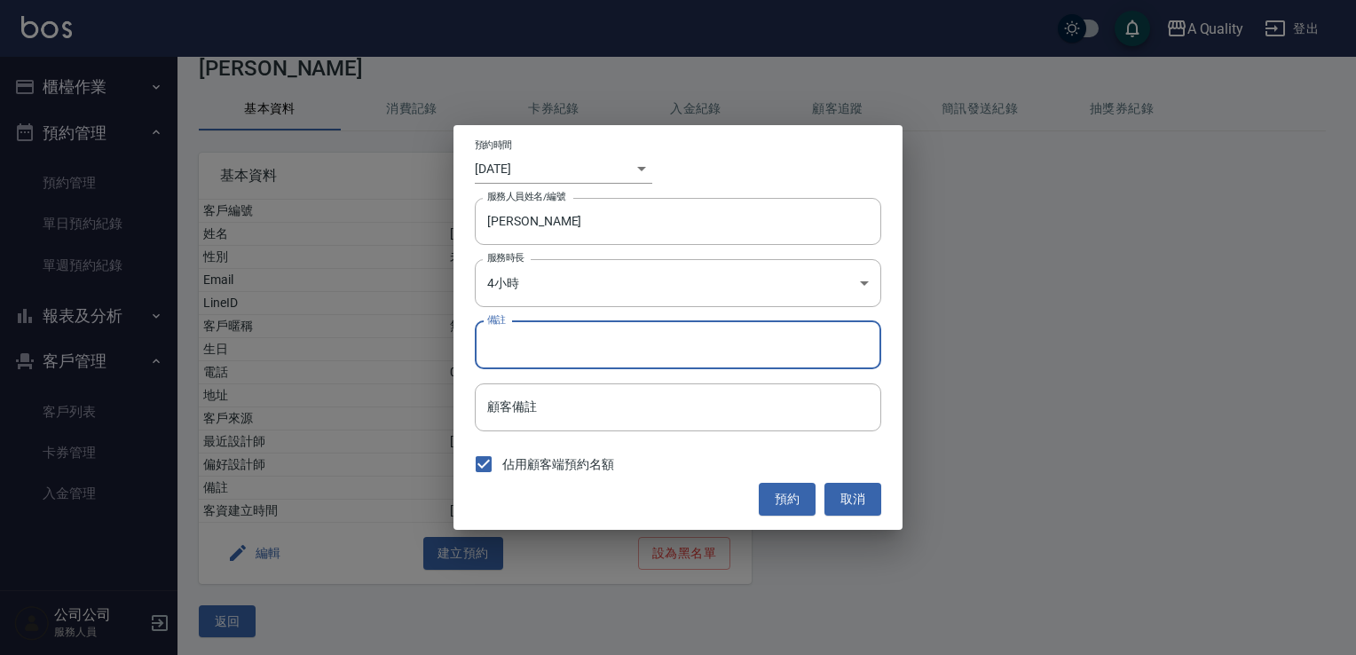
click at [625, 346] on input "備註" at bounding box center [678, 345] width 407 height 48
type input "P"
click at [777, 491] on button "預約" at bounding box center [787, 499] width 57 height 33
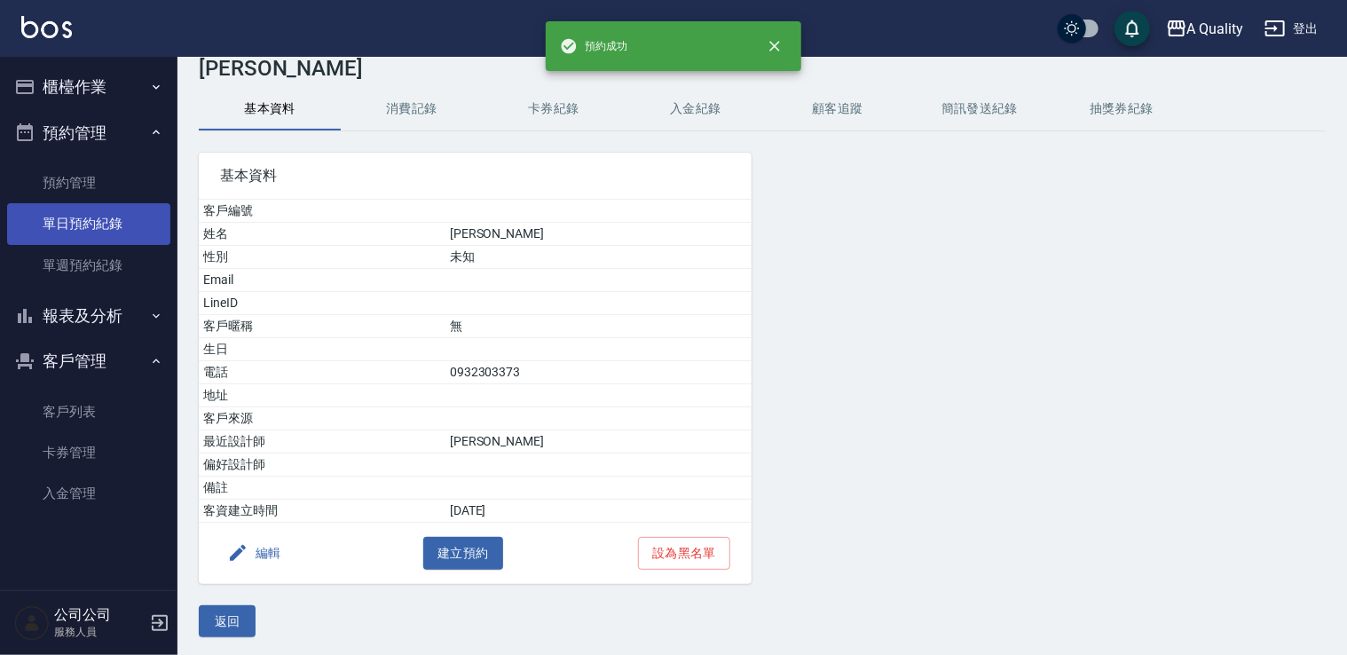
drag, startPoint x: 124, startPoint y: 225, endPoint x: 142, endPoint y: 232, distance: 18.8
click at [124, 225] on link "單日預約紀錄" at bounding box center [88, 223] width 163 height 41
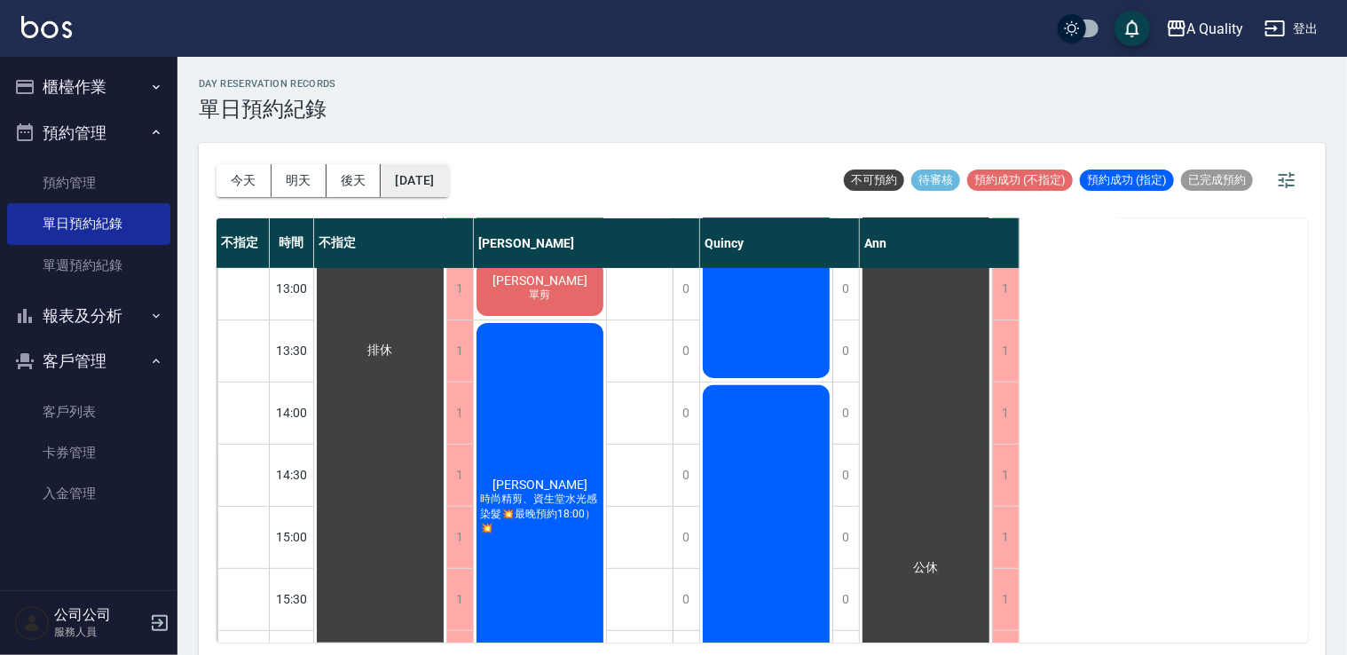
scroll to position [266, 0]
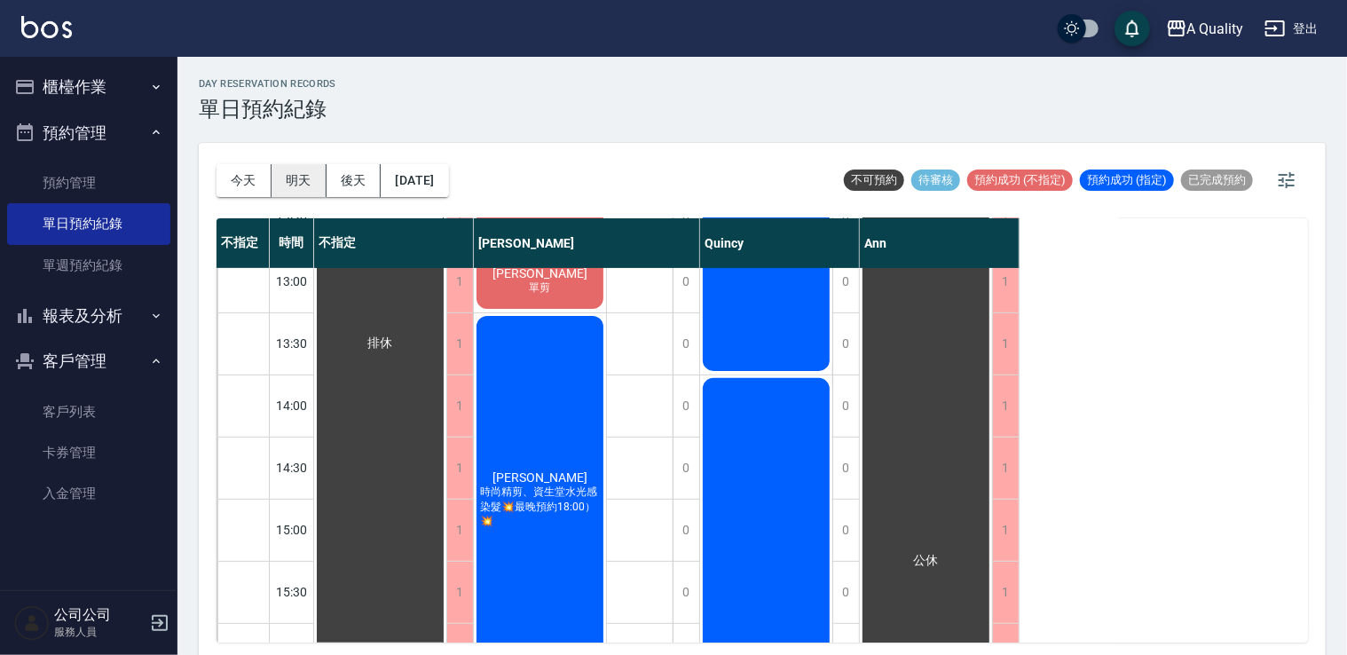
click at [306, 178] on button "明天" at bounding box center [299, 180] width 55 height 33
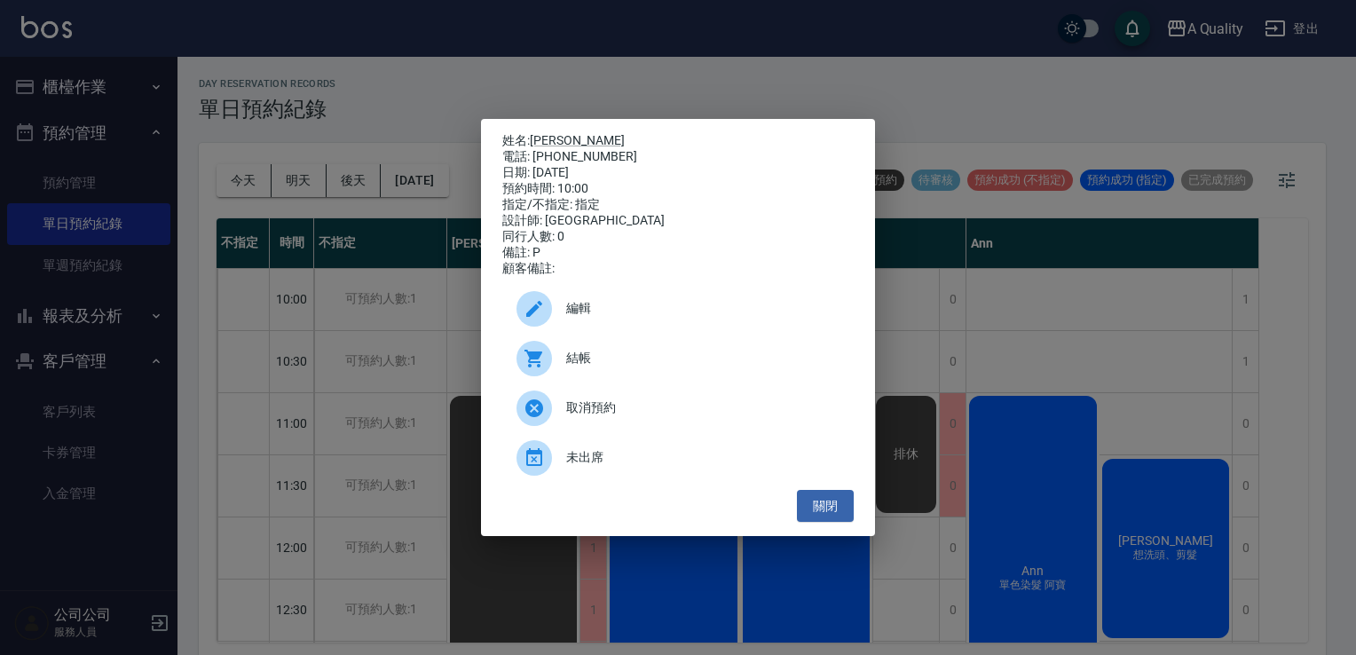
click at [635, 332] on div "編輯" at bounding box center [677, 309] width 351 height 50
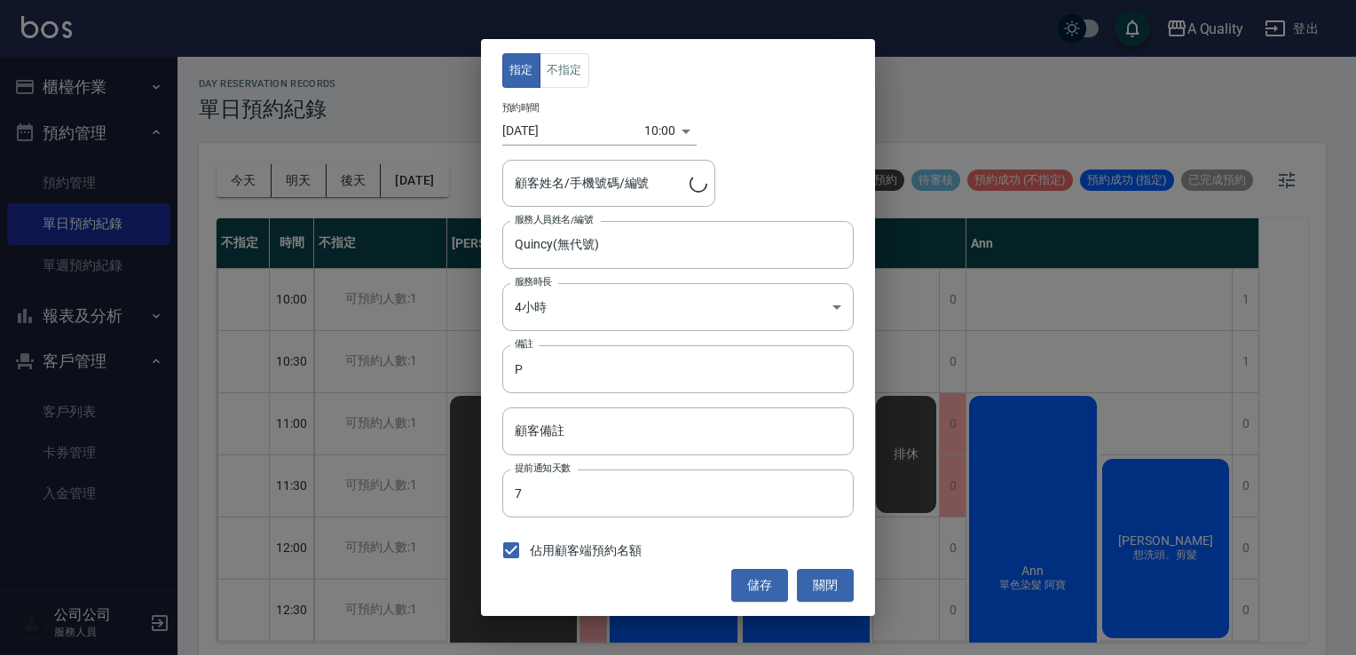
type input "[PERSON_NAME]/0932303373"
click at [680, 124] on div "10:00 1754964000000" at bounding box center [670, 130] width 52 height 29
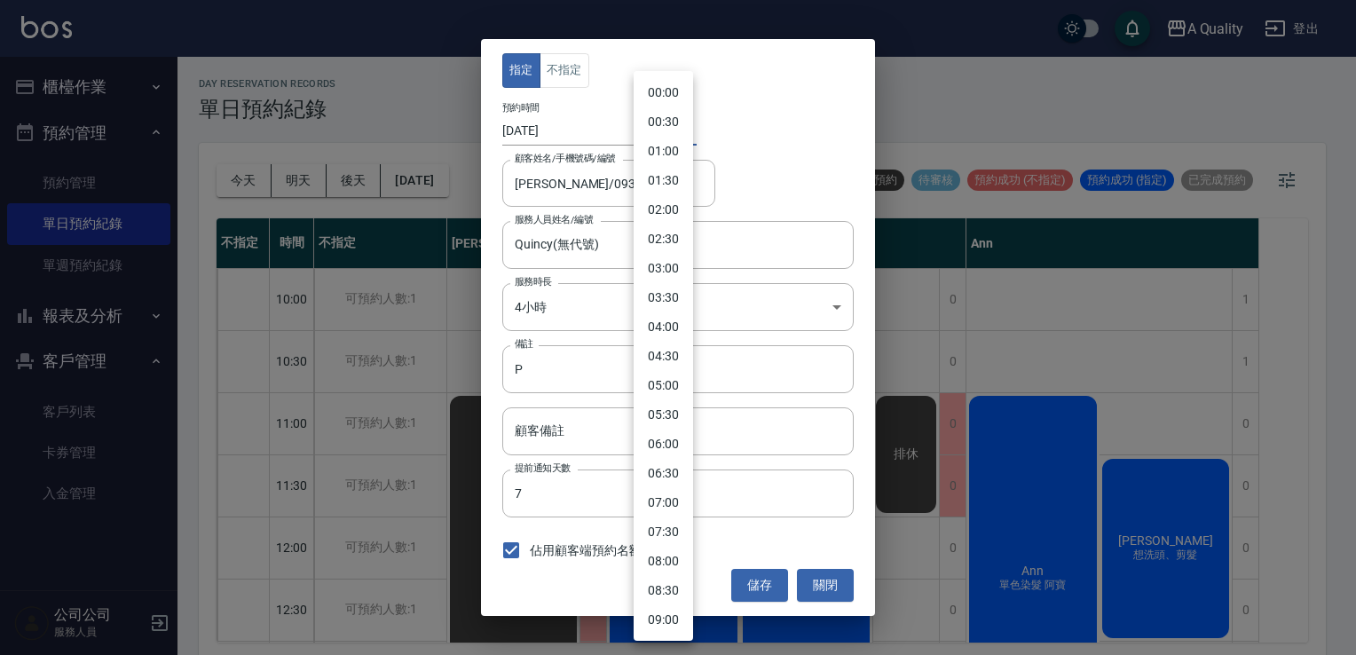
click at [671, 130] on body "A Quality 登出 櫃檯作業 打帳單 帳單列表 營業儀表板 現金收支登錄 每日結帳 排班表 現場電腦打卡 預約管理 預約管理 單日預約紀錄 單週預約紀錄…" at bounding box center [678, 330] width 1356 height 660
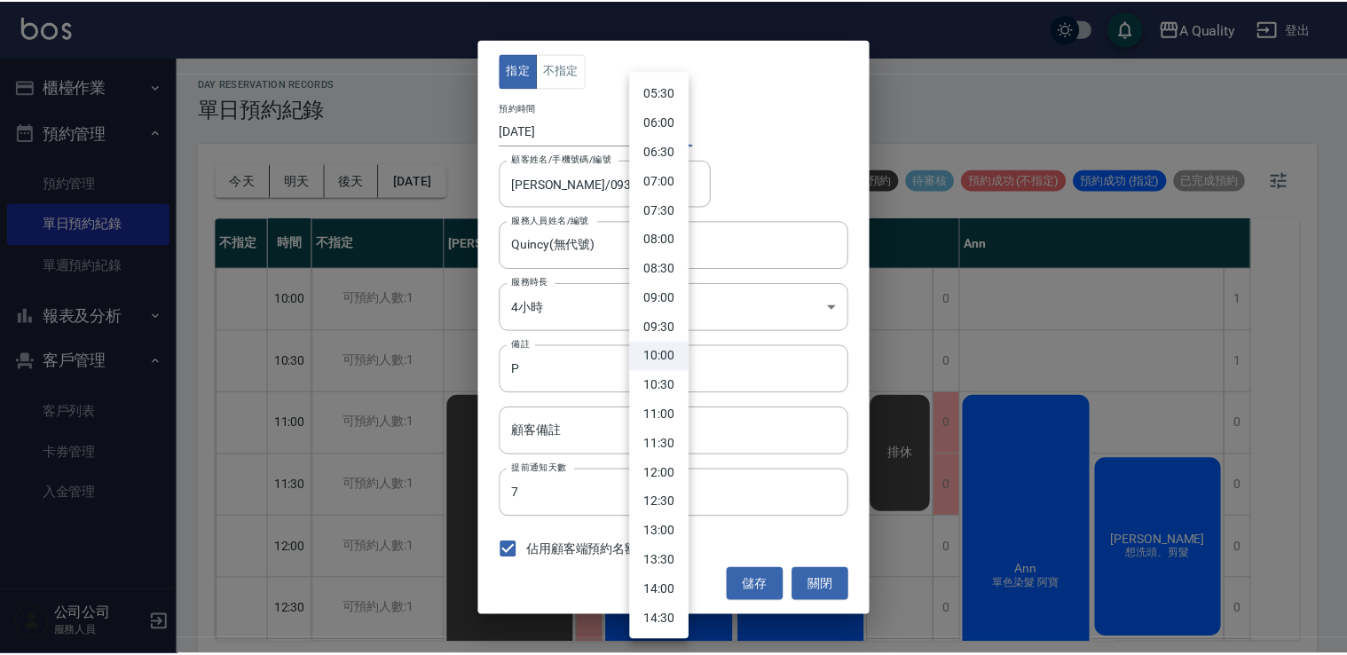
scroll to position [500, 0]
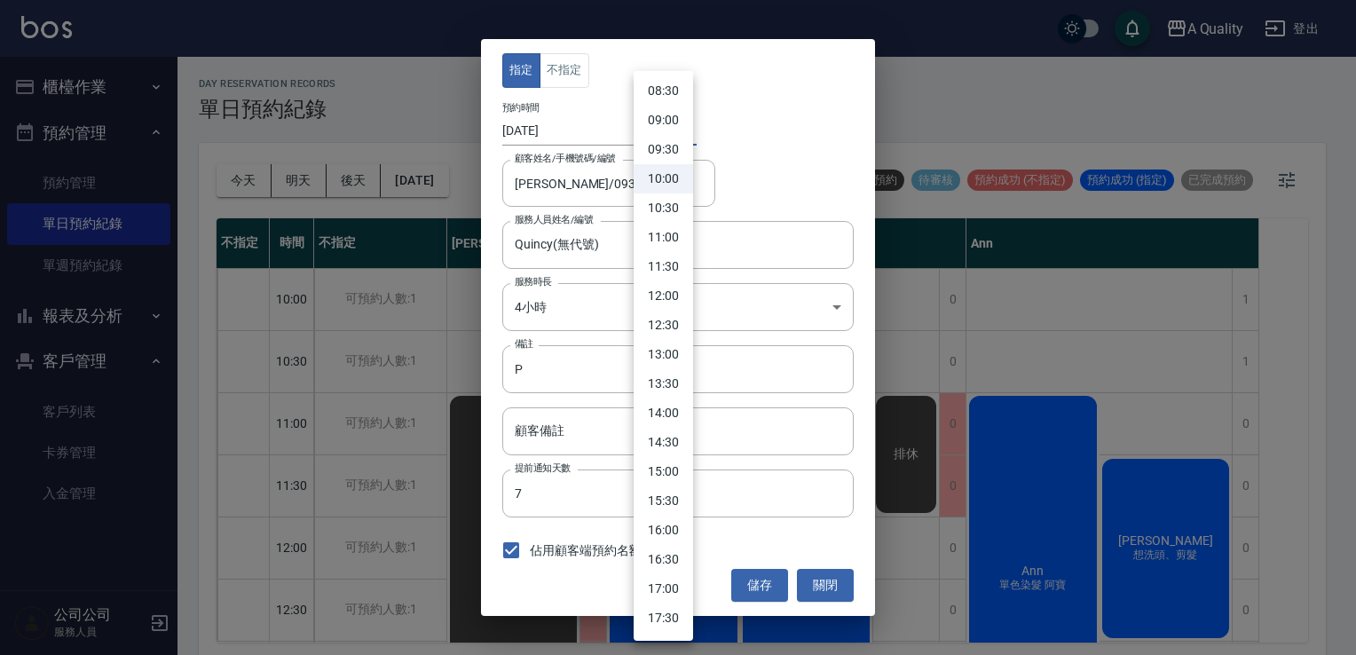
click at [675, 535] on li "16:00" at bounding box center [663, 530] width 59 height 29
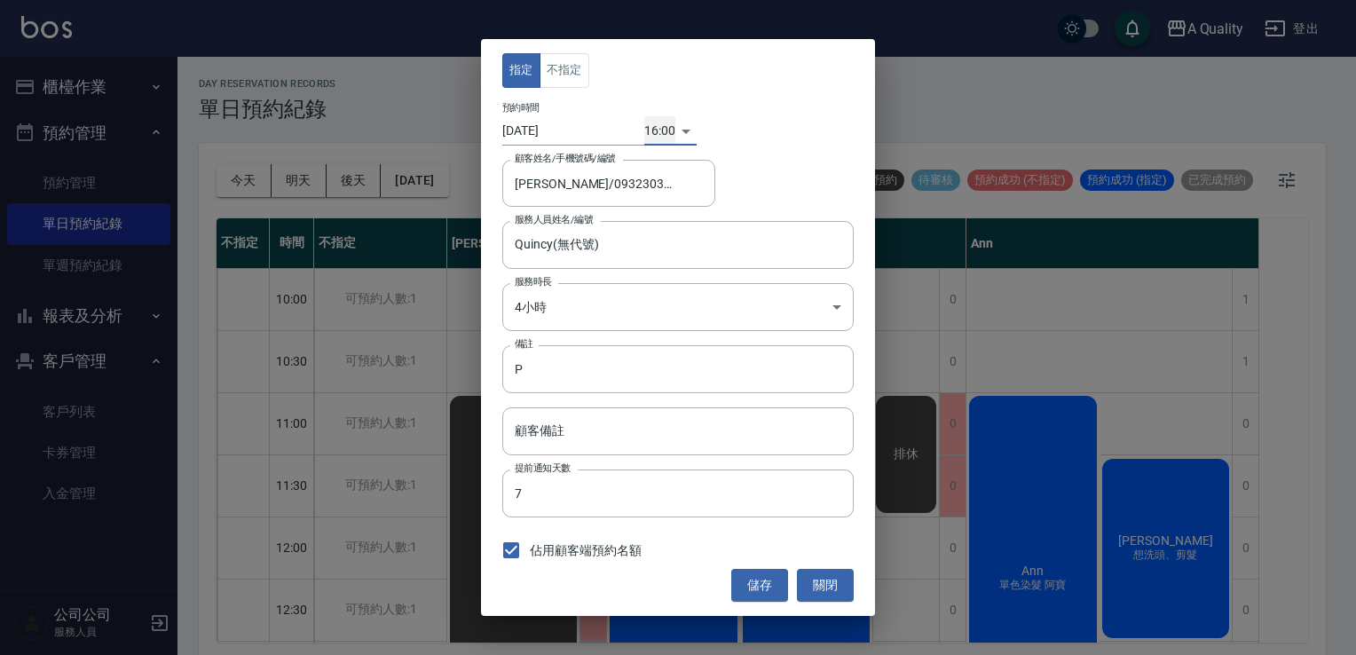
type input "1754985600000"
click at [750, 584] on button "儲存" at bounding box center [759, 585] width 57 height 33
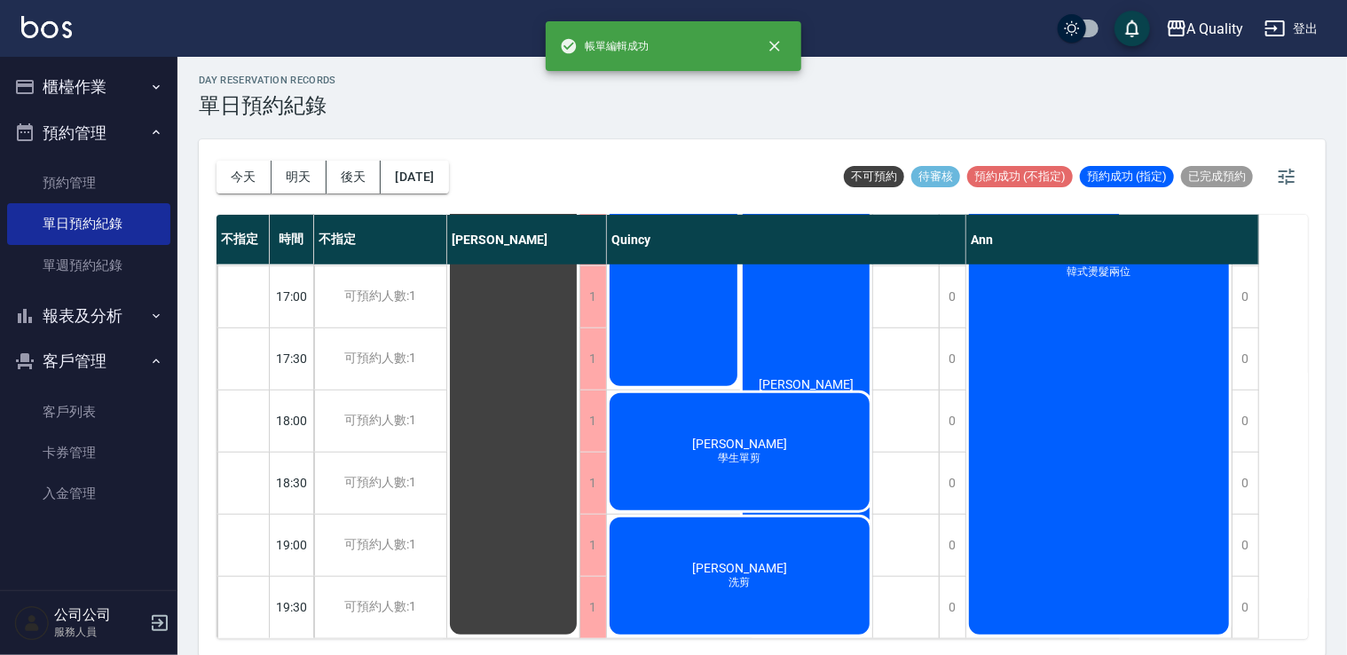
scroll to position [4, 0]
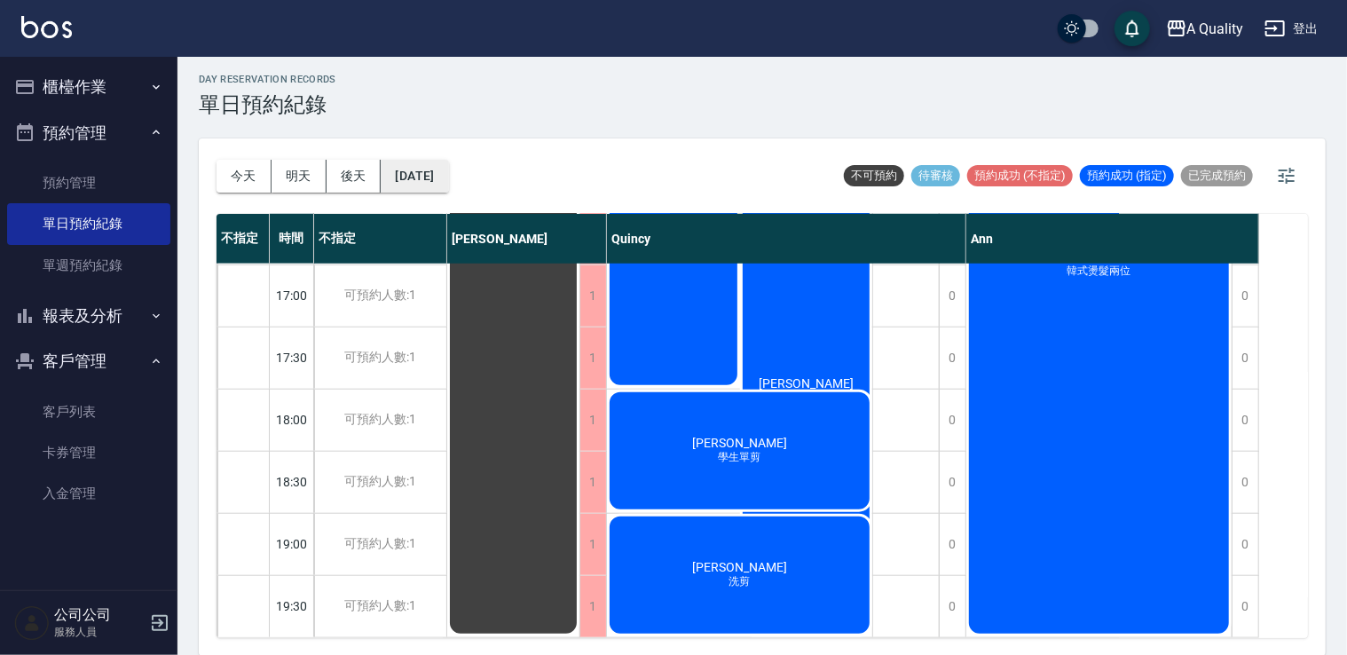
click at [419, 171] on button "[DATE]" at bounding box center [414, 176] width 67 height 33
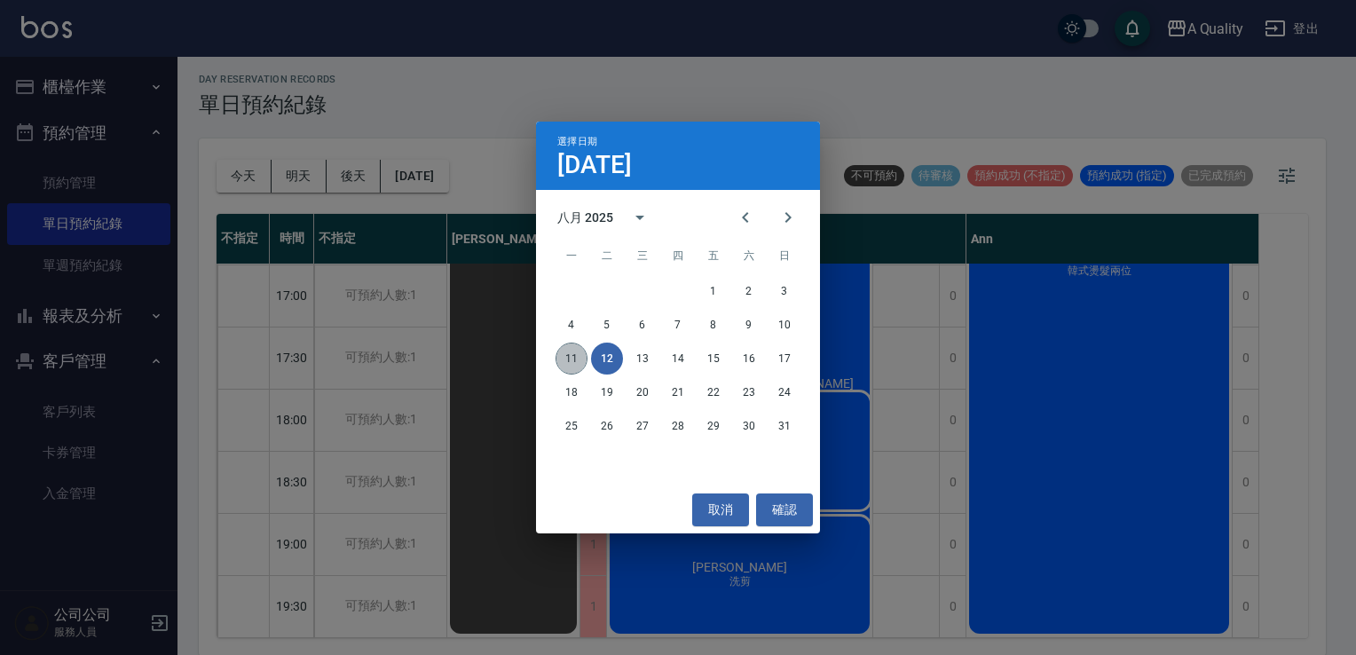
click at [573, 361] on button "11" at bounding box center [572, 359] width 32 height 32
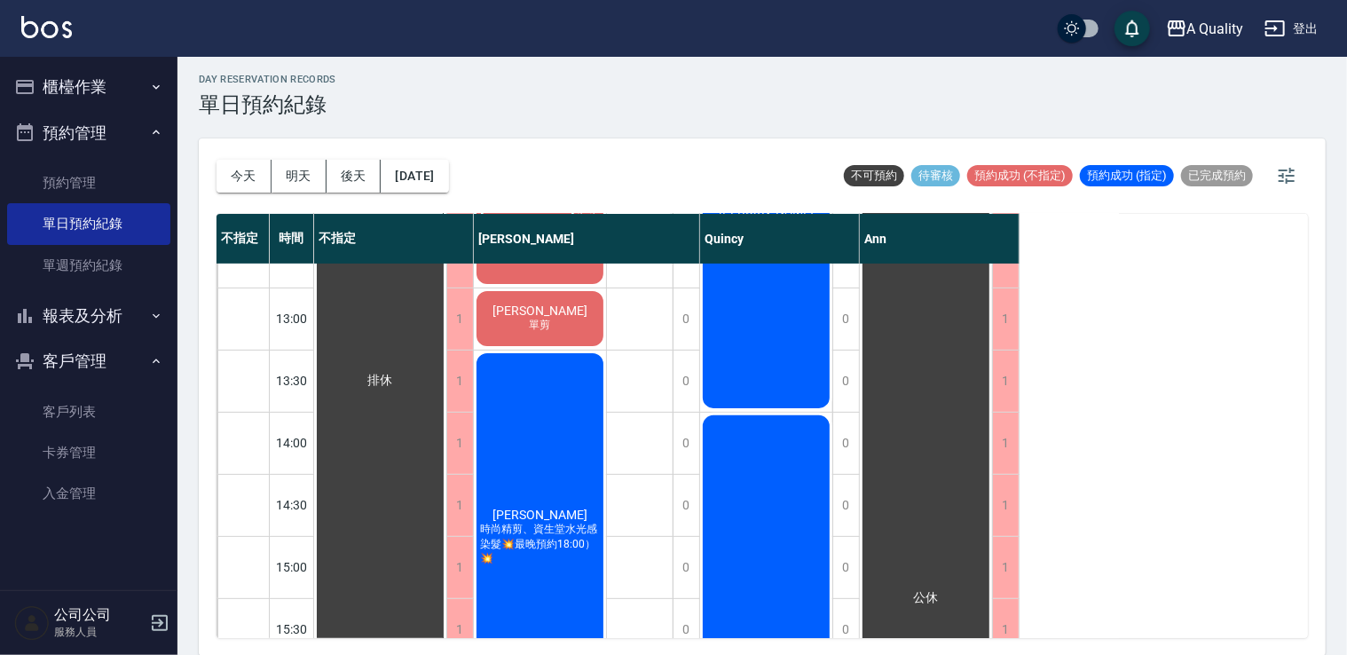
scroll to position [402, 0]
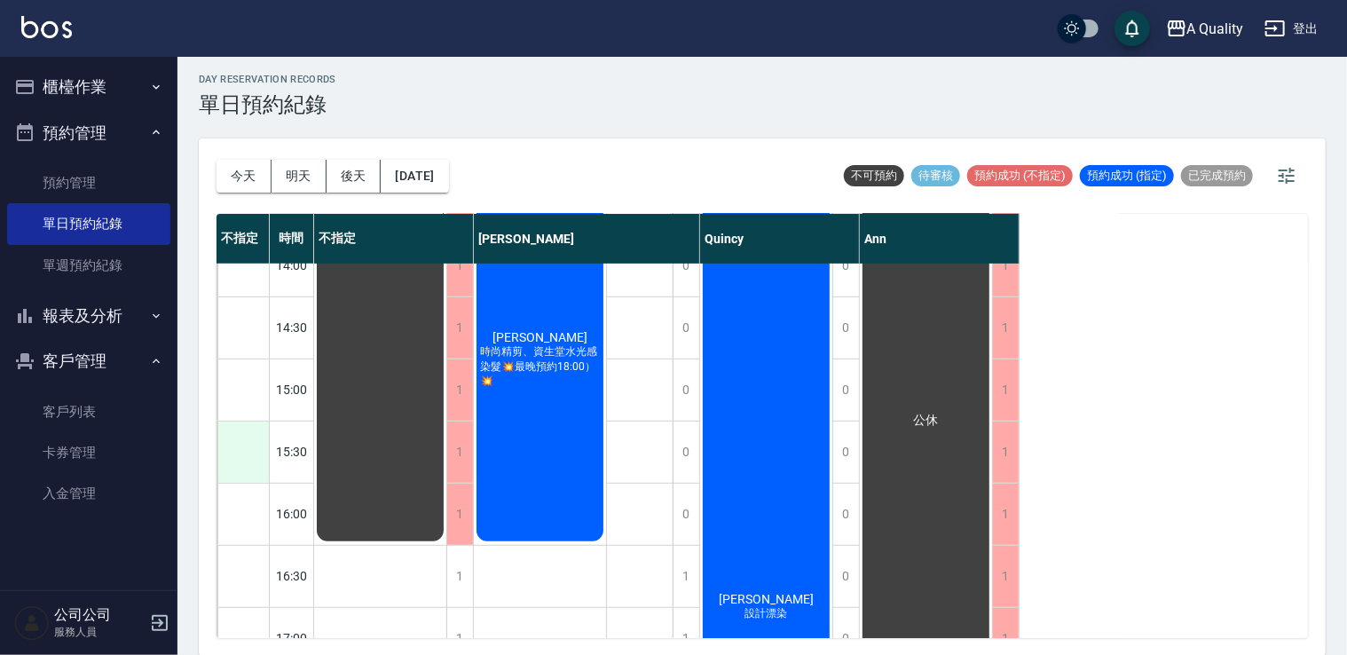
click at [241, 456] on div at bounding box center [242, 452] width 51 height 61
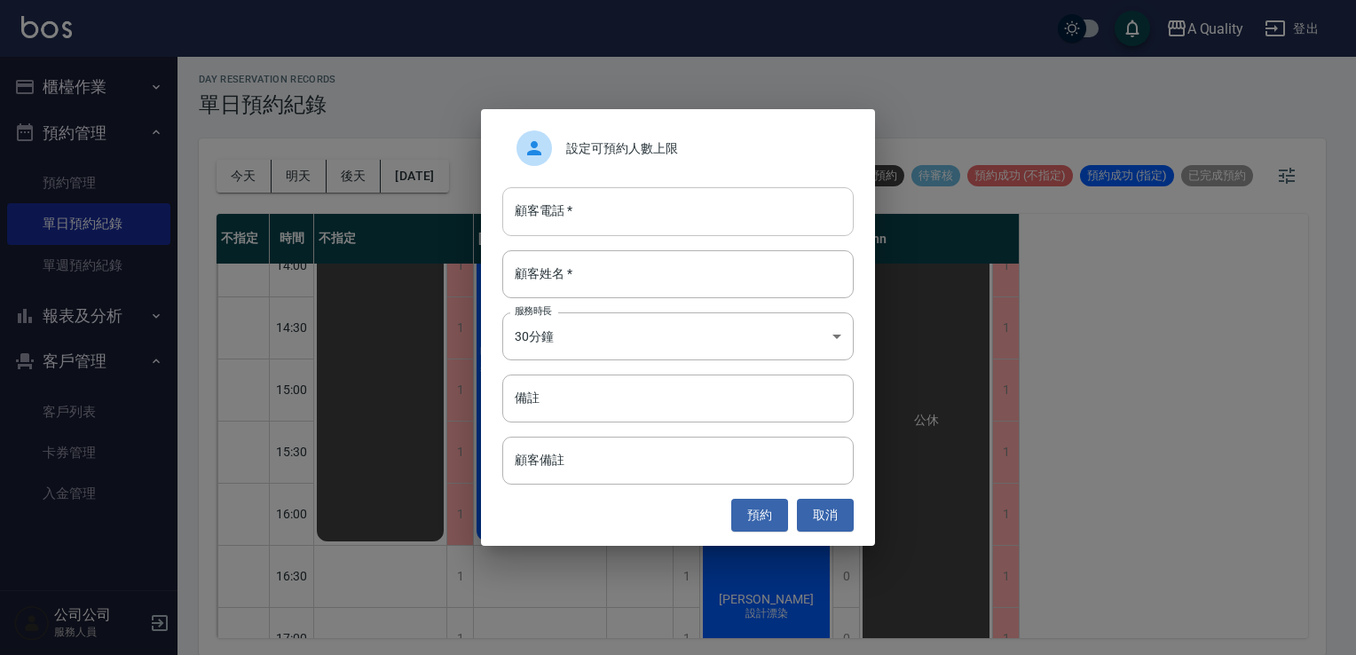
click at [675, 209] on input "顧客電話   *" at bounding box center [677, 211] width 351 height 48
type input "0988261987"
click at [652, 269] on input "顧客姓名   *" at bounding box center [677, 274] width 351 height 48
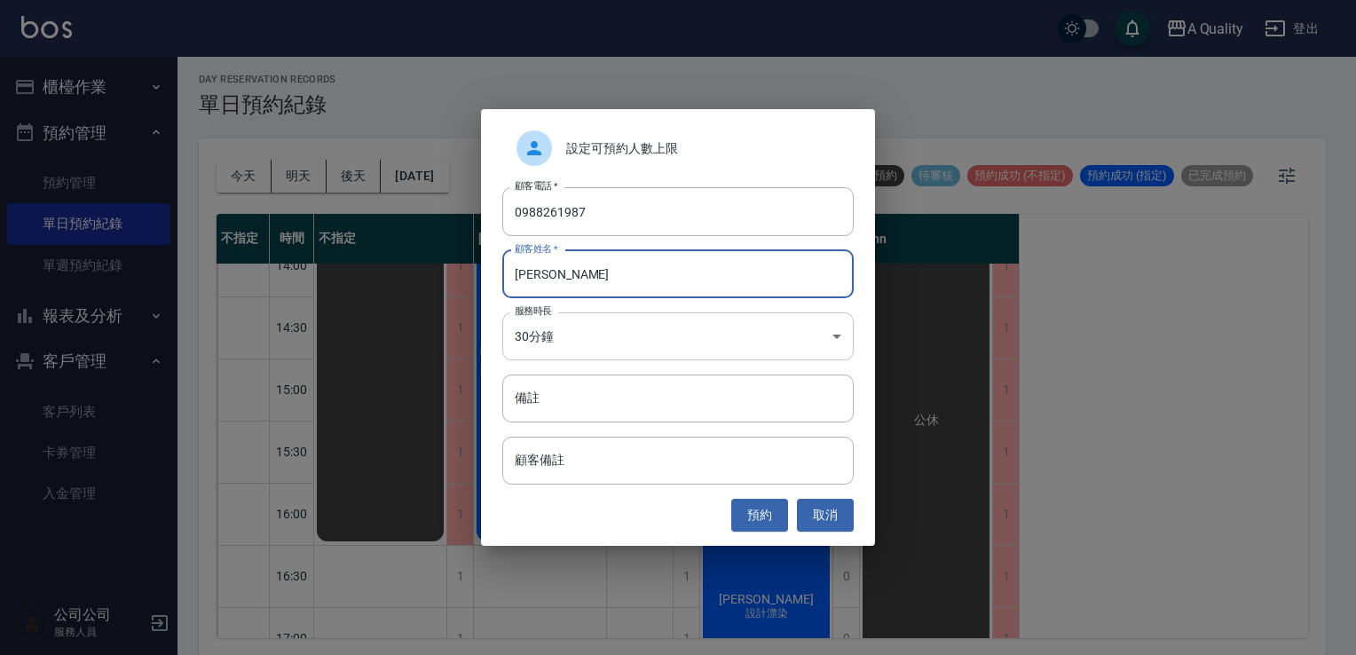
type input "[PERSON_NAME]"
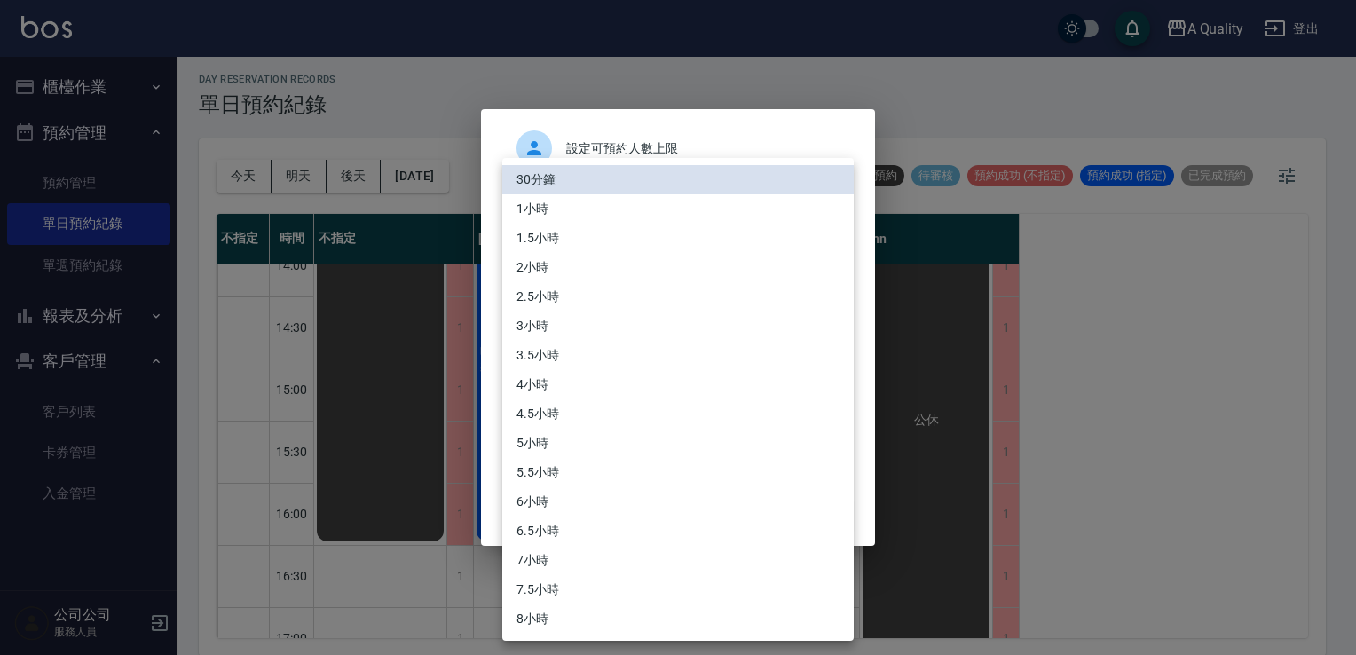
click at [584, 337] on body "A Quality 登出 櫃檯作業 打帳單 帳單列表 營業儀表板 現金收支登錄 每日結帳 排班表 現場電腦打卡 預約管理 預約管理 單日預約紀錄 單週預約紀錄…" at bounding box center [678, 326] width 1356 height 660
click at [567, 375] on li "4小時" at bounding box center [677, 384] width 351 height 29
type input "8"
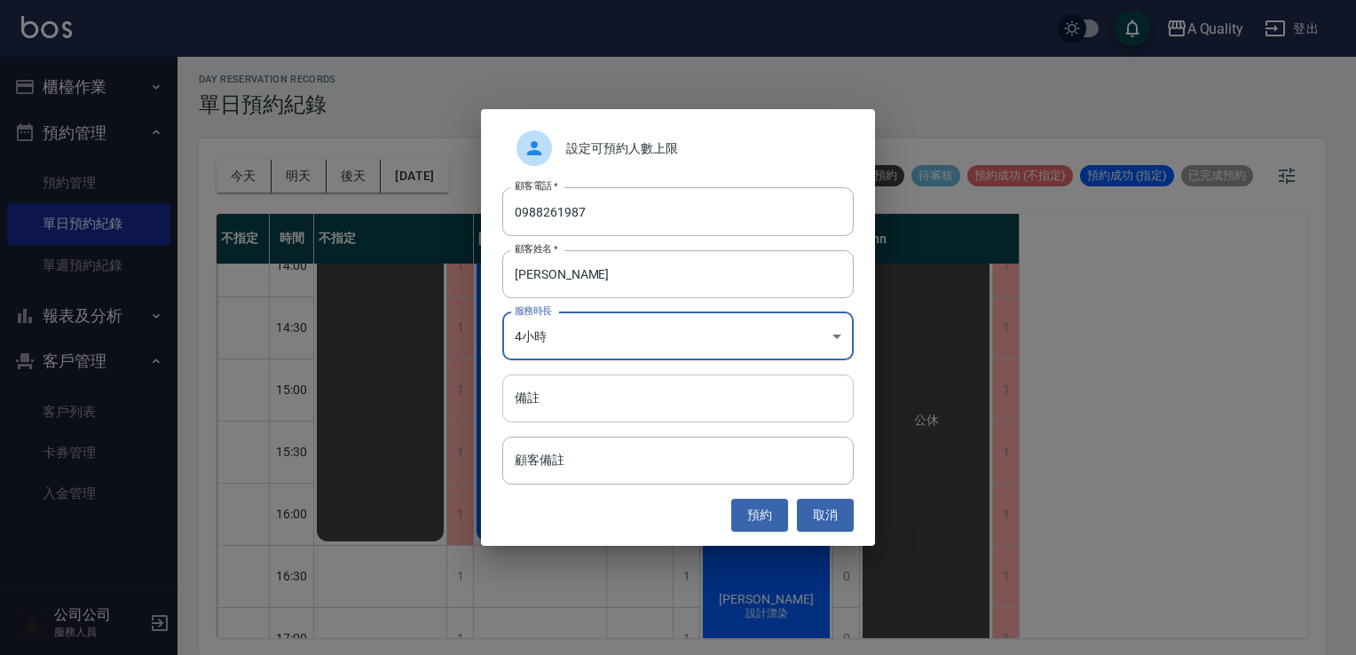
click at [579, 399] on input "備註" at bounding box center [677, 399] width 351 height 48
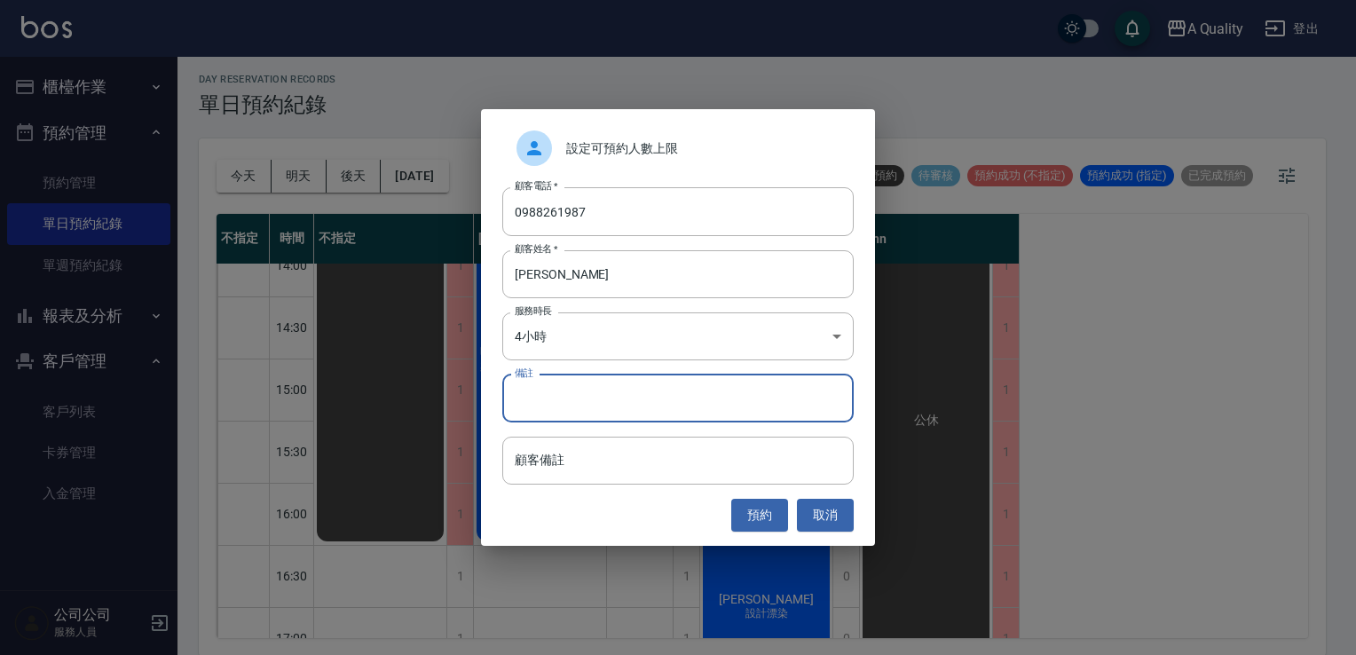
type input "ㄣ"
type input "P"
click at [762, 520] on button "預約" at bounding box center [759, 515] width 57 height 33
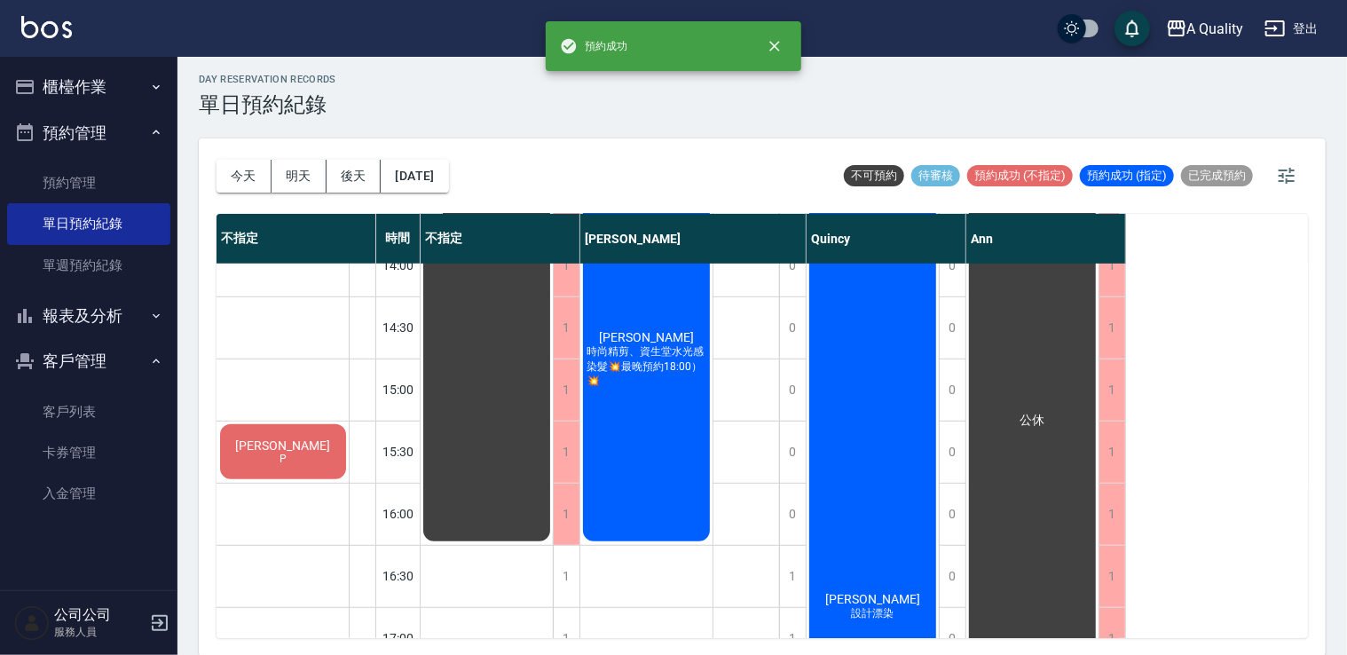
click at [288, 452] on span "[PERSON_NAME]" at bounding box center [284, 445] width 102 height 14
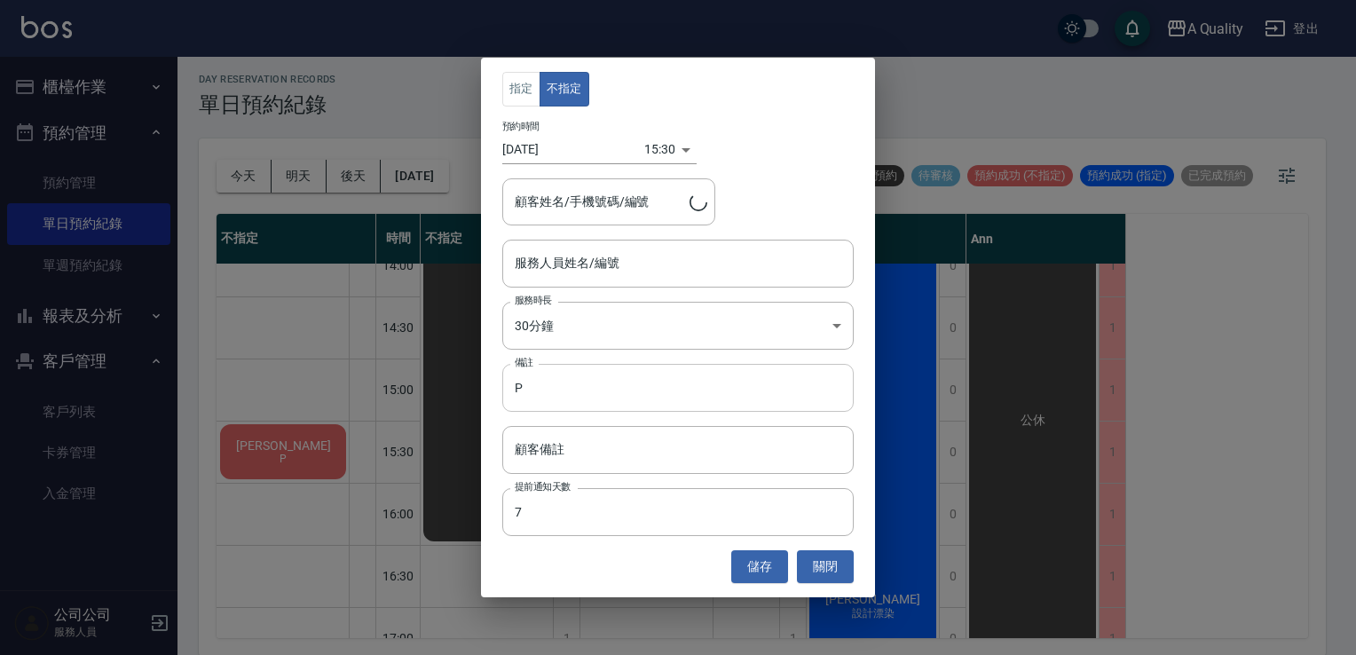
type input "[PERSON_NAME]/0988261987/"
click at [636, 319] on body "A Quality 登出 櫃檯作業 打帳單 帳單列表 營業儀表板 現金收支登錄 每日結帳 排班表 現場電腦打卡 預約管理 預約管理 單日預約紀錄 單週預約紀錄…" at bounding box center [678, 326] width 1356 height 660
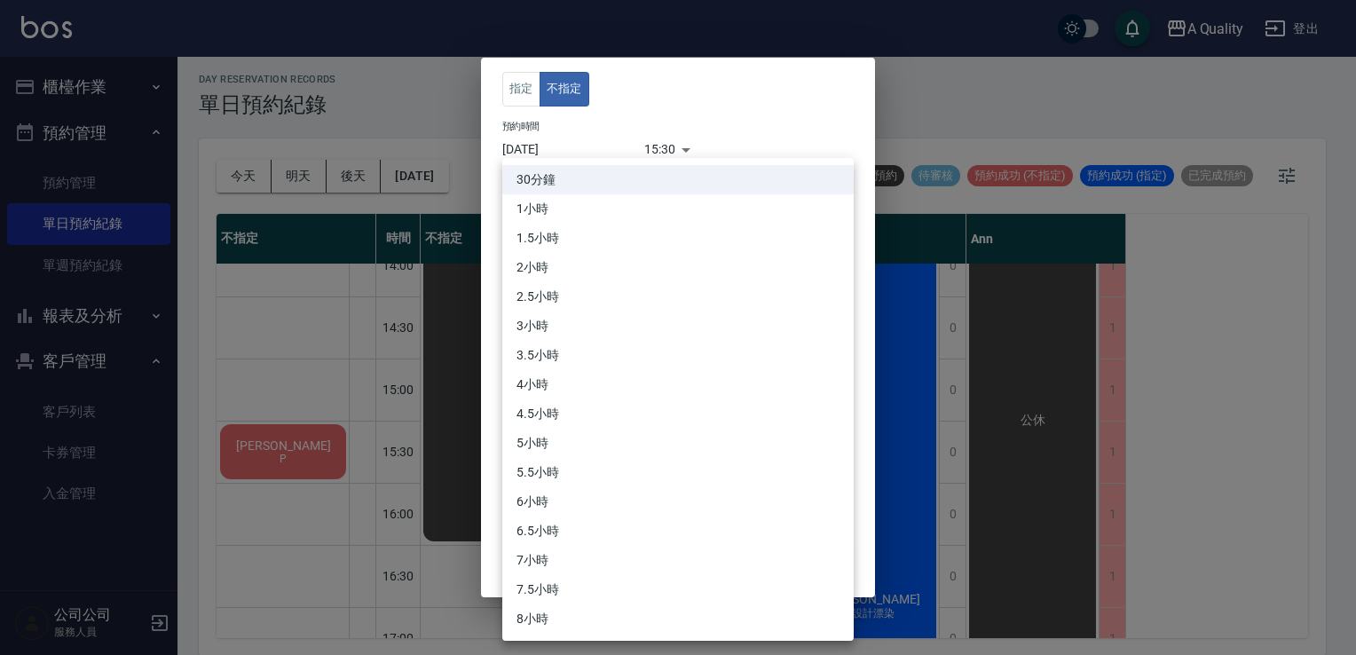
drag, startPoint x: 561, startPoint y: 379, endPoint x: 698, endPoint y: 480, distance: 170.1
click at [564, 379] on li "4小時" at bounding box center [677, 384] width 351 height 29
type input "8"
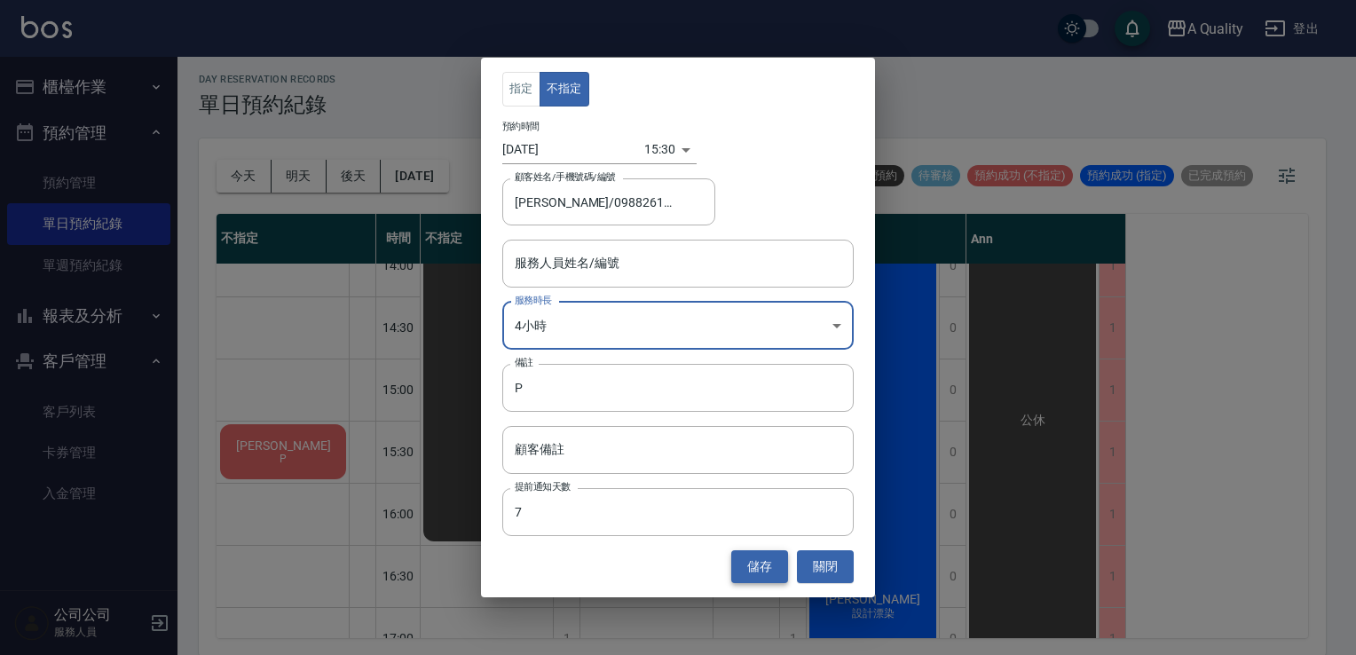
click at [752, 574] on button "儲存" at bounding box center [759, 566] width 57 height 33
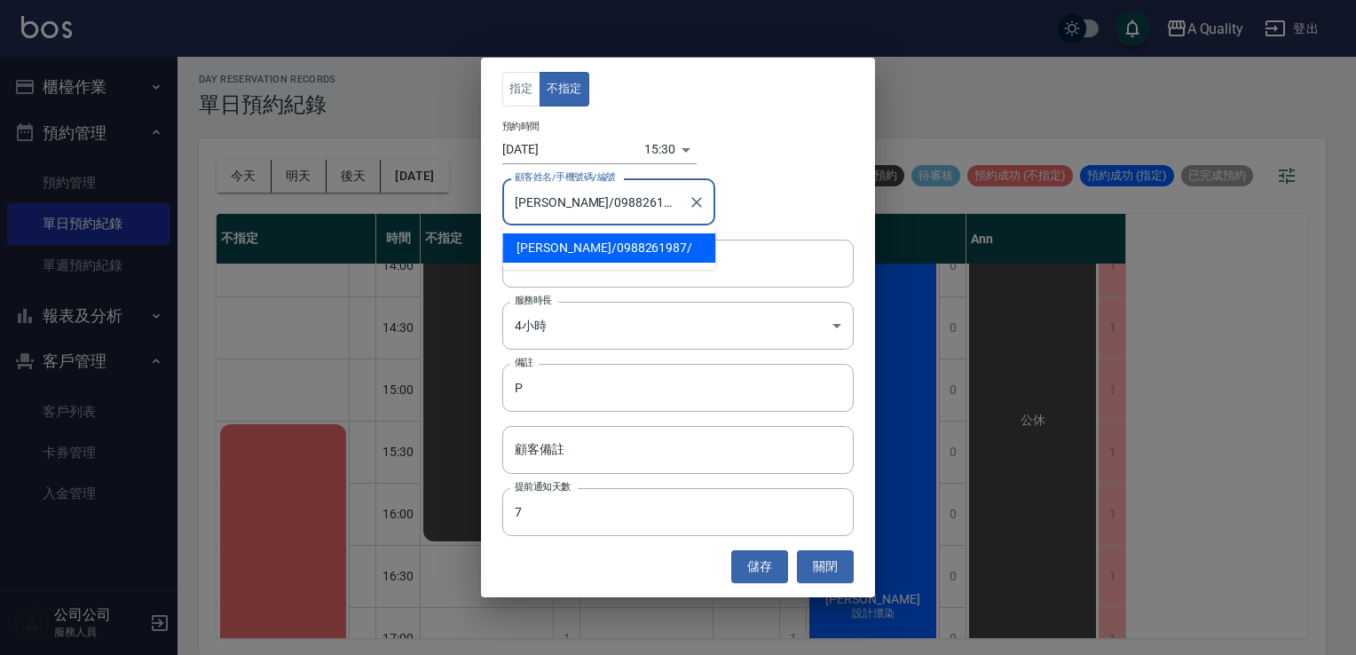
drag, startPoint x: 557, startPoint y: 205, endPoint x: 624, endPoint y: 207, distance: 67.5
click at [624, 207] on input "[PERSON_NAME]/0988261987/" at bounding box center [595, 201] width 170 height 31
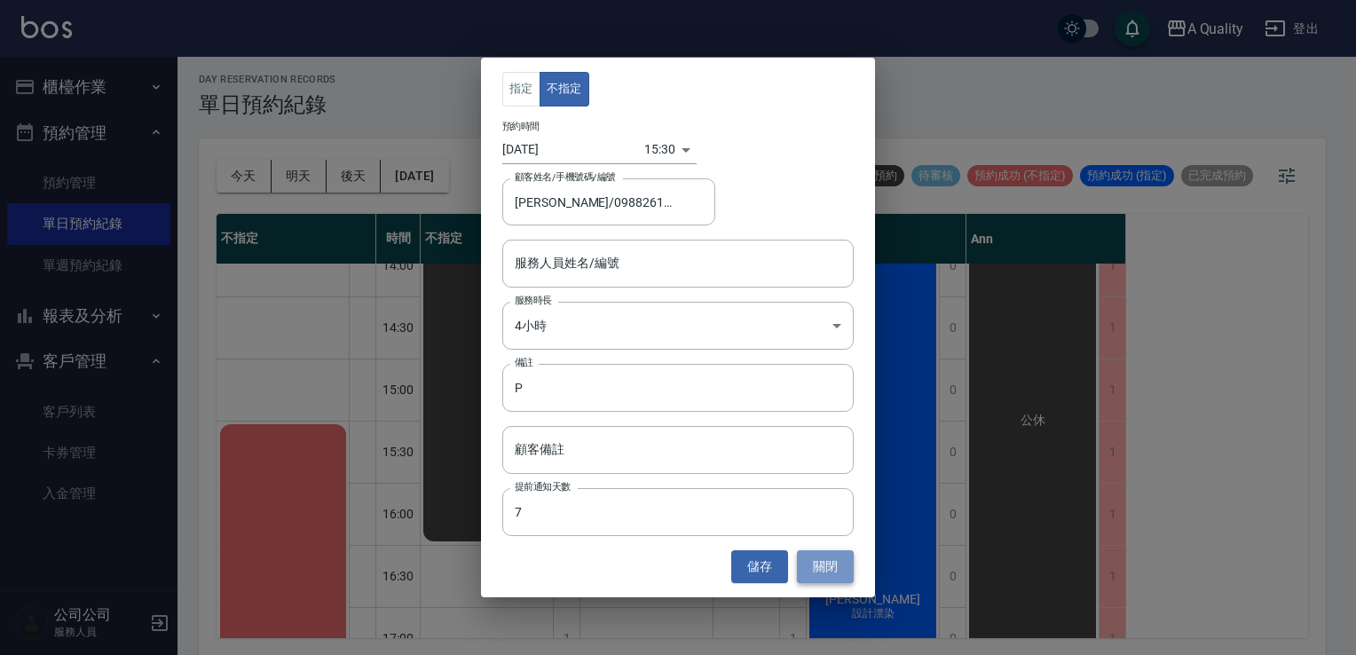
drag, startPoint x: 821, startPoint y: 571, endPoint x: 833, endPoint y: 571, distance: 11.5
click at [833, 571] on button "關閉" at bounding box center [825, 566] width 57 height 33
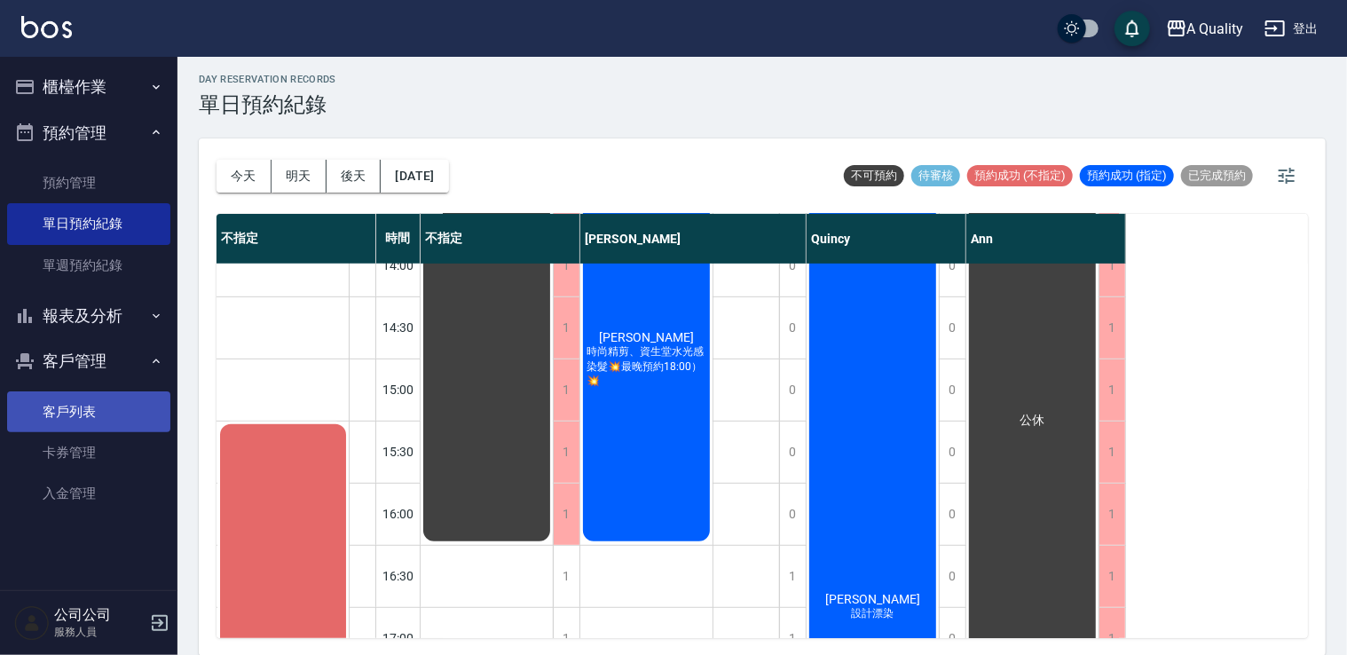
click at [99, 415] on link "客戶列表" at bounding box center [88, 411] width 163 height 41
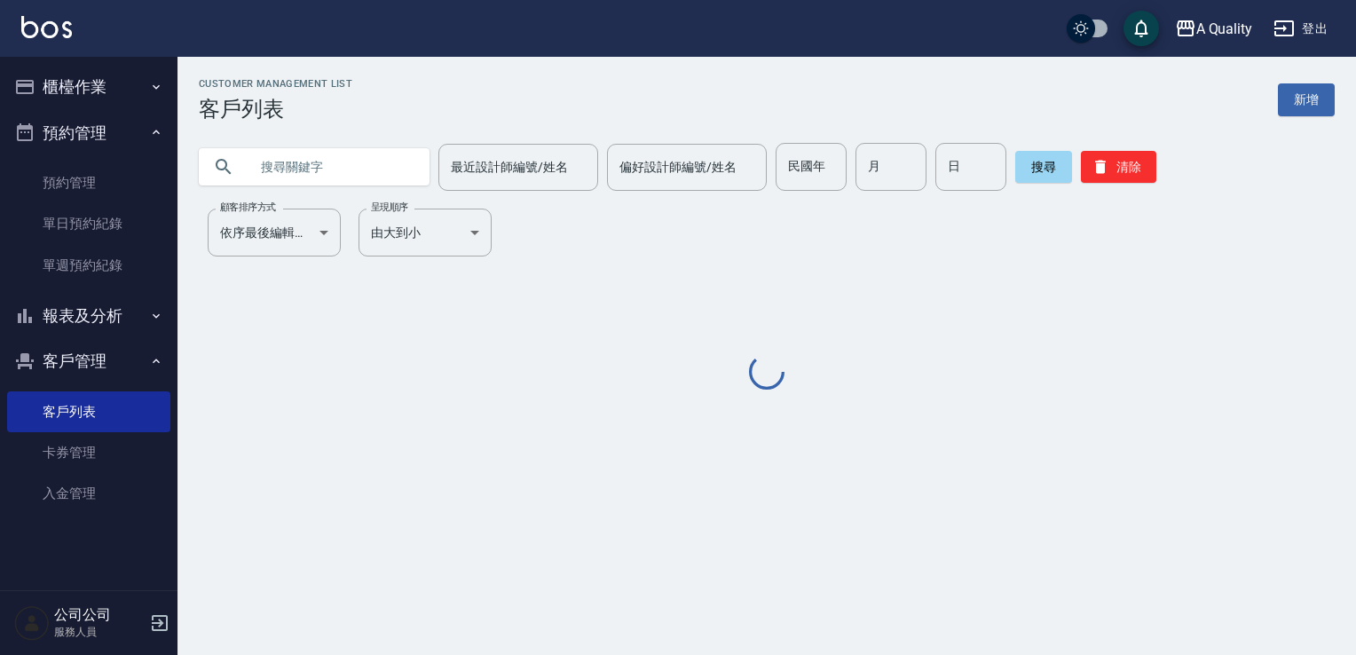
click at [340, 172] on input "text" at bounding box center [332, 167] width 167 height 48
paste input "0988261987"
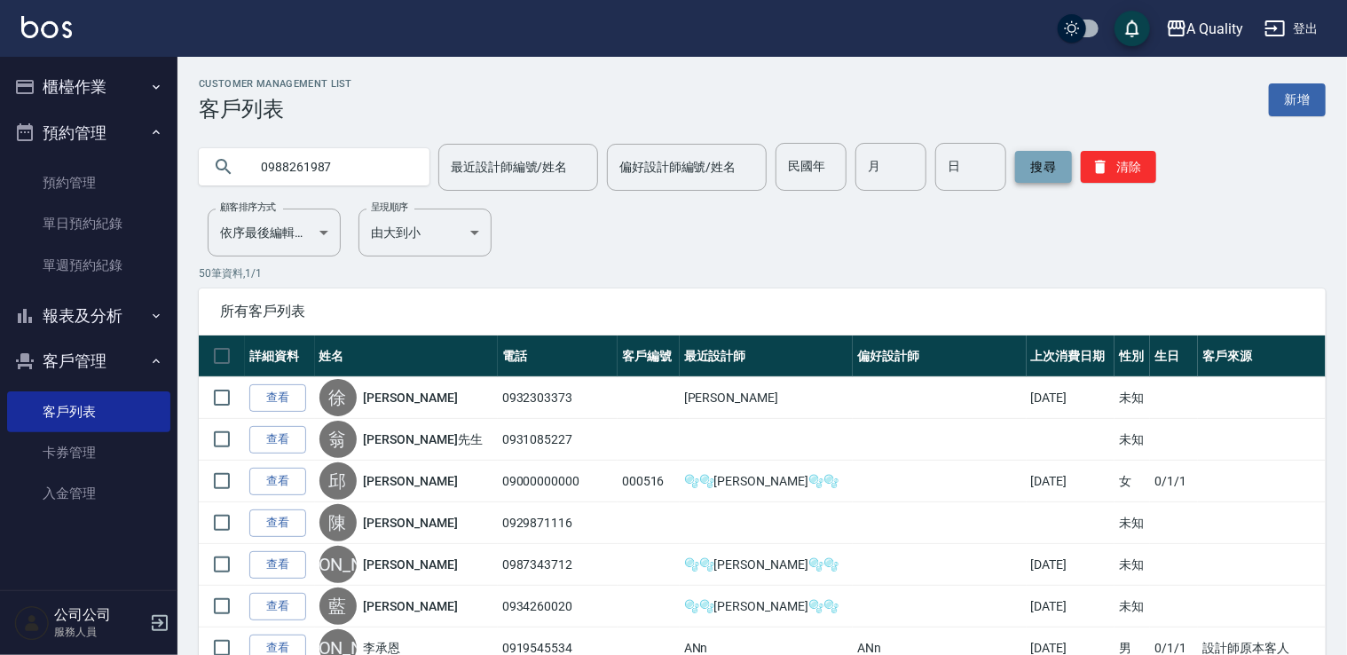
type input "0988261987"
click at [1045, 179] on button "搜尋" at bounding box center [1043, 167] width 57 height 32
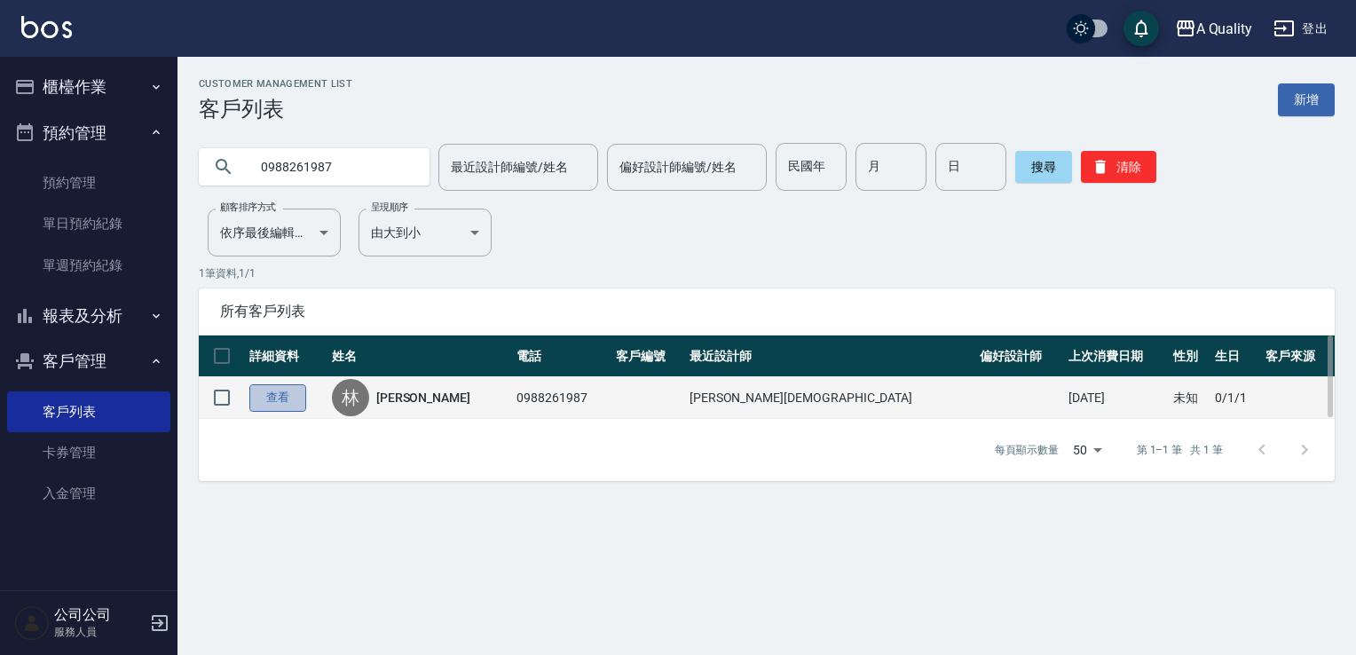
click at [263, 399] on link "查看" at bounding box center [277, 398] width 57 height 28
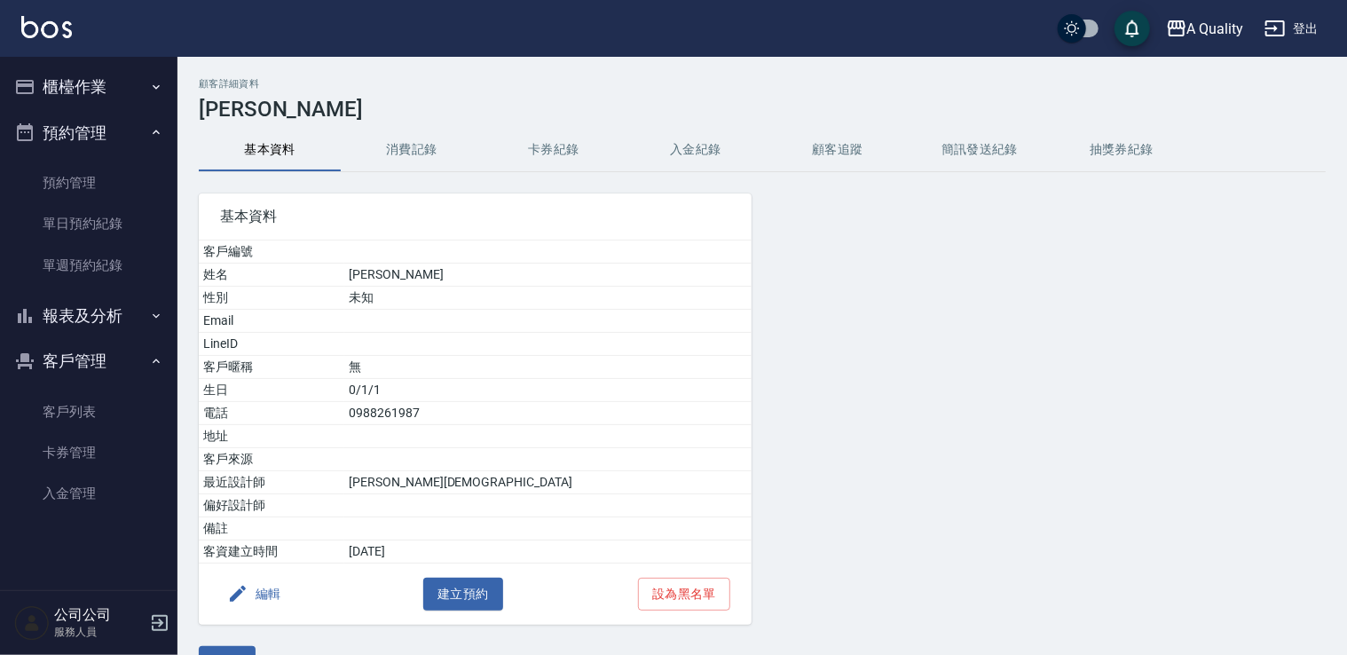
click at [427, 148] on button "消費記錄" at bounding box center [412, 150] width 142 height 43
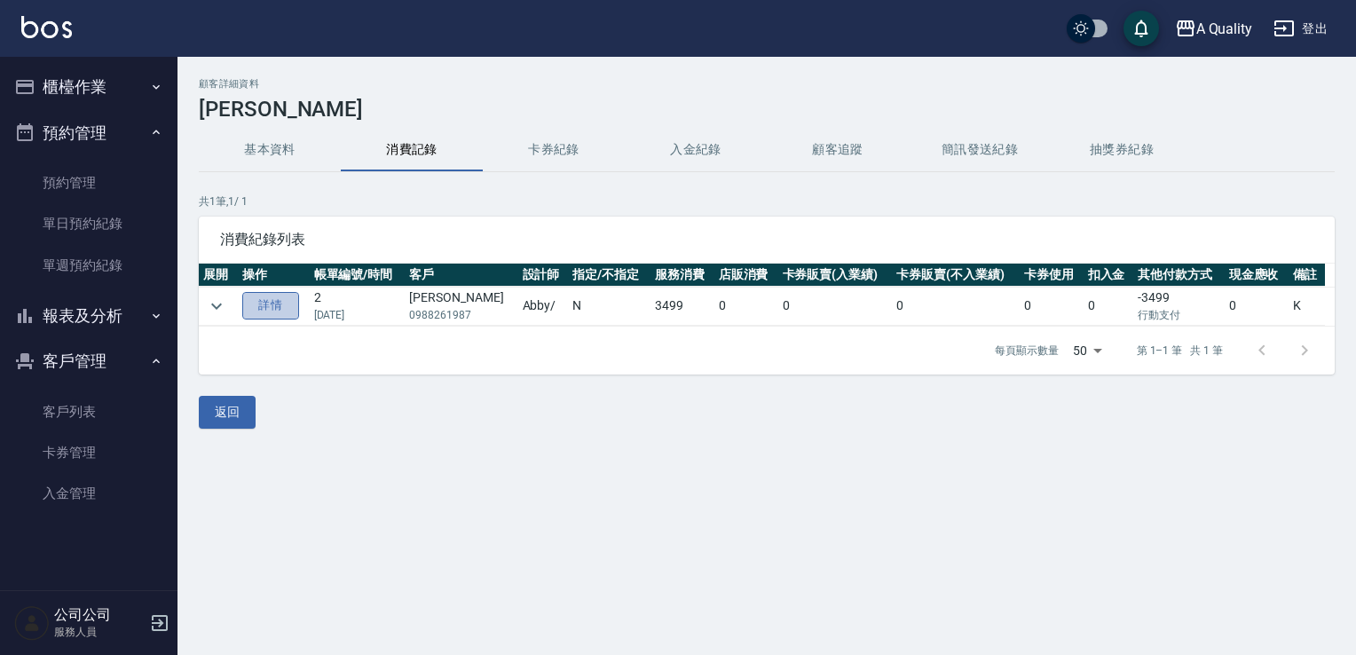
click at [279, 303] on link "詳情" at bounding box center [270, 306] width 57 height 28
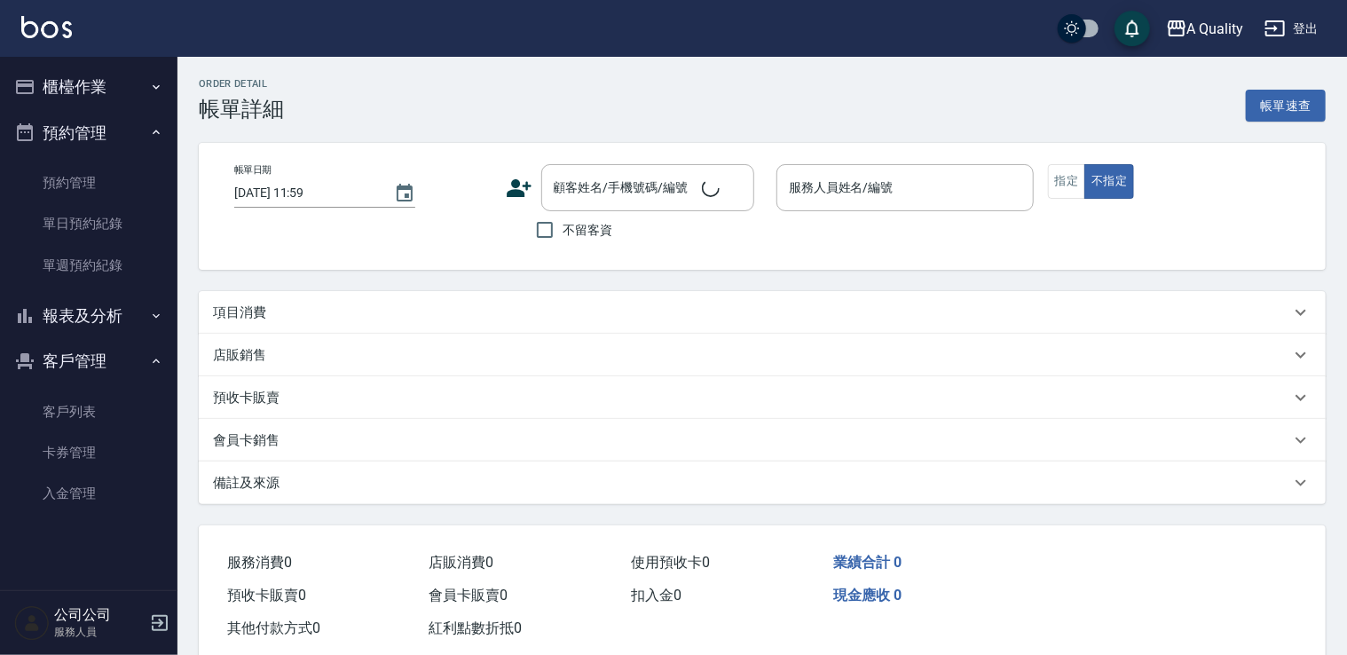
type input "[DATE] 16:00"
type input "K"
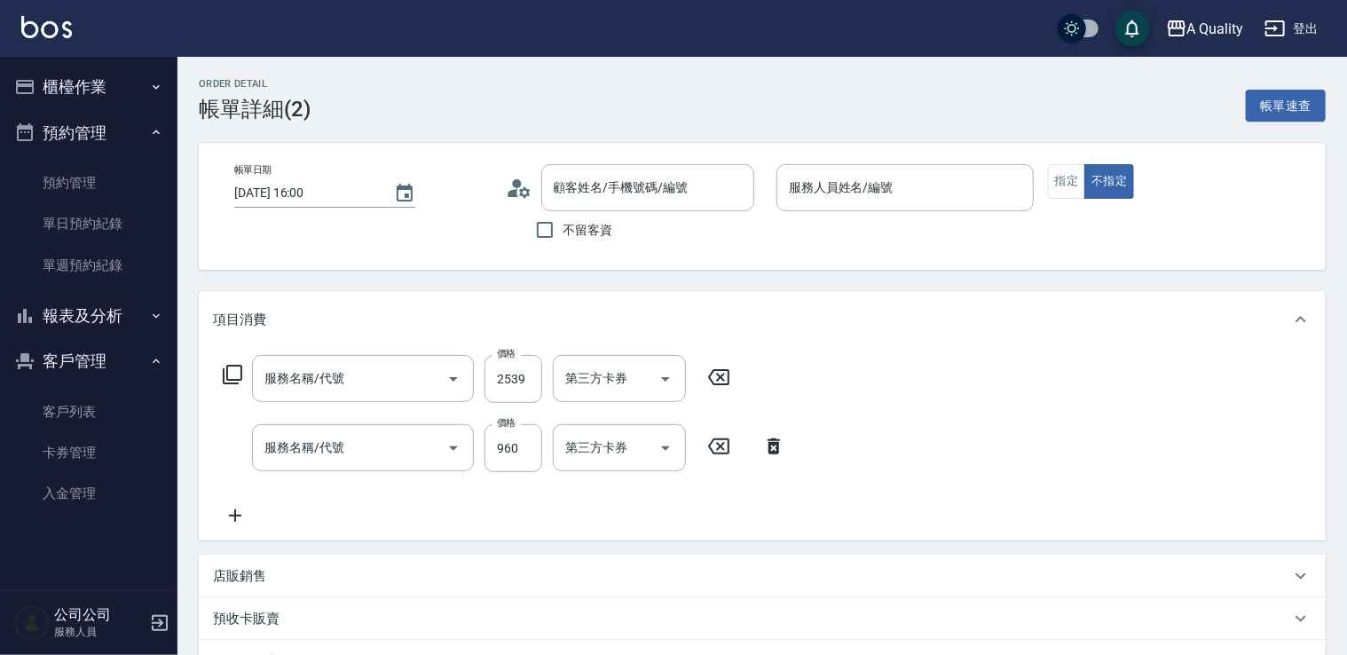
type input "[PERSON_NAME]/0988261987/"
type input "行動支付"
type input "染髮(401)"
type input "資生堂基礎護(501)"
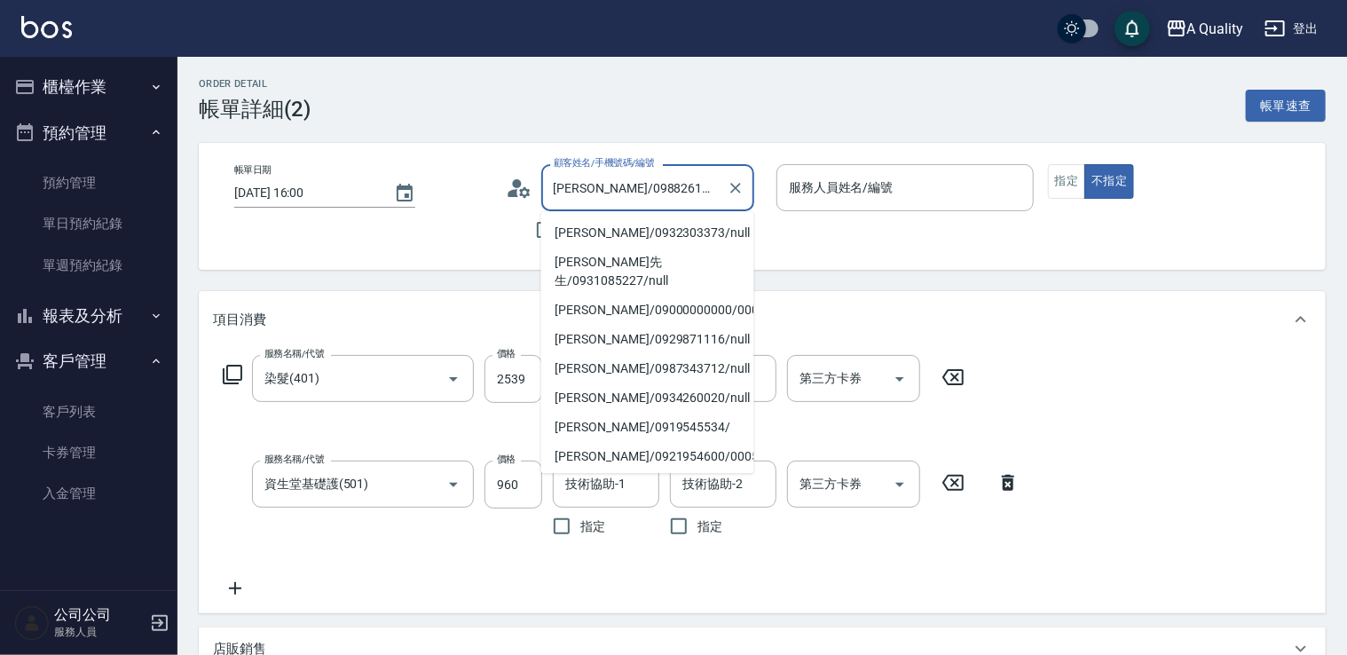
drag, startPoint x: 621, startPoint y: 187, endPoint x: 665, endPoint y: 194, distance: 43.9
click at [665, 194] on input "[PERSON_NAME]/0988261987/" at bounding box center [634, 187] width 170 height 31
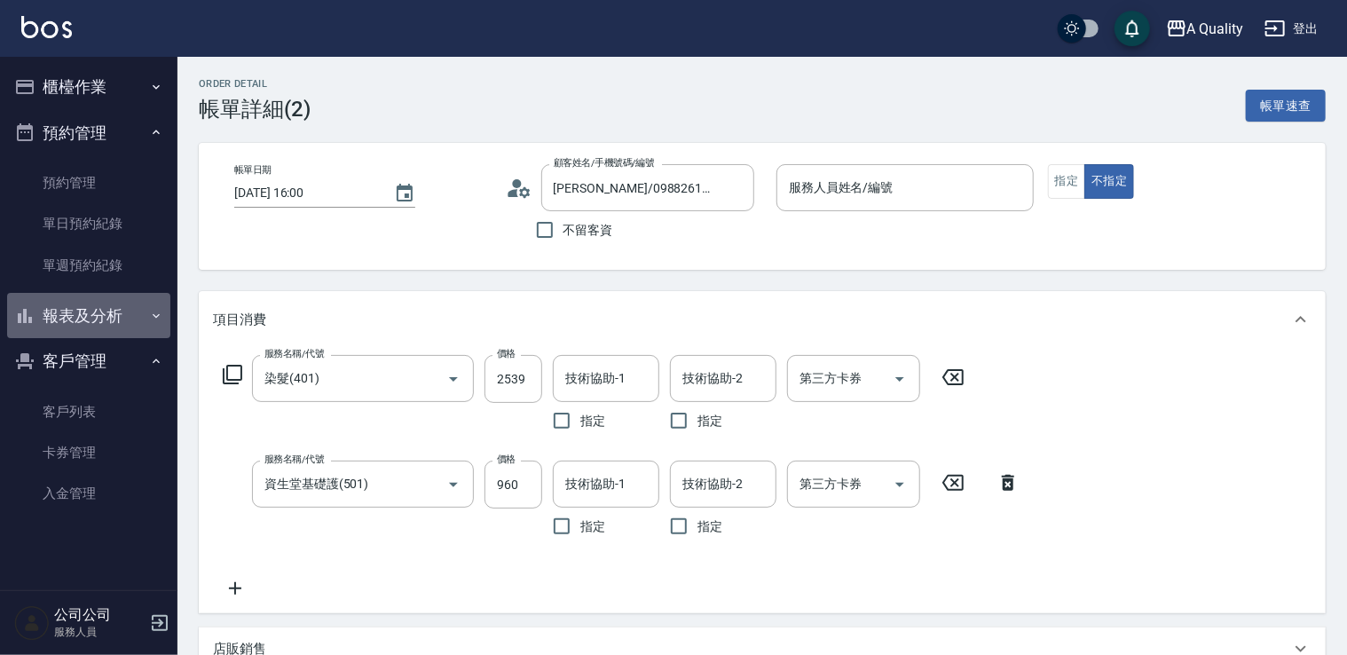
click at [109, 306] on button "報表及分析" at bounding box center [88, 316] width 163 height 46
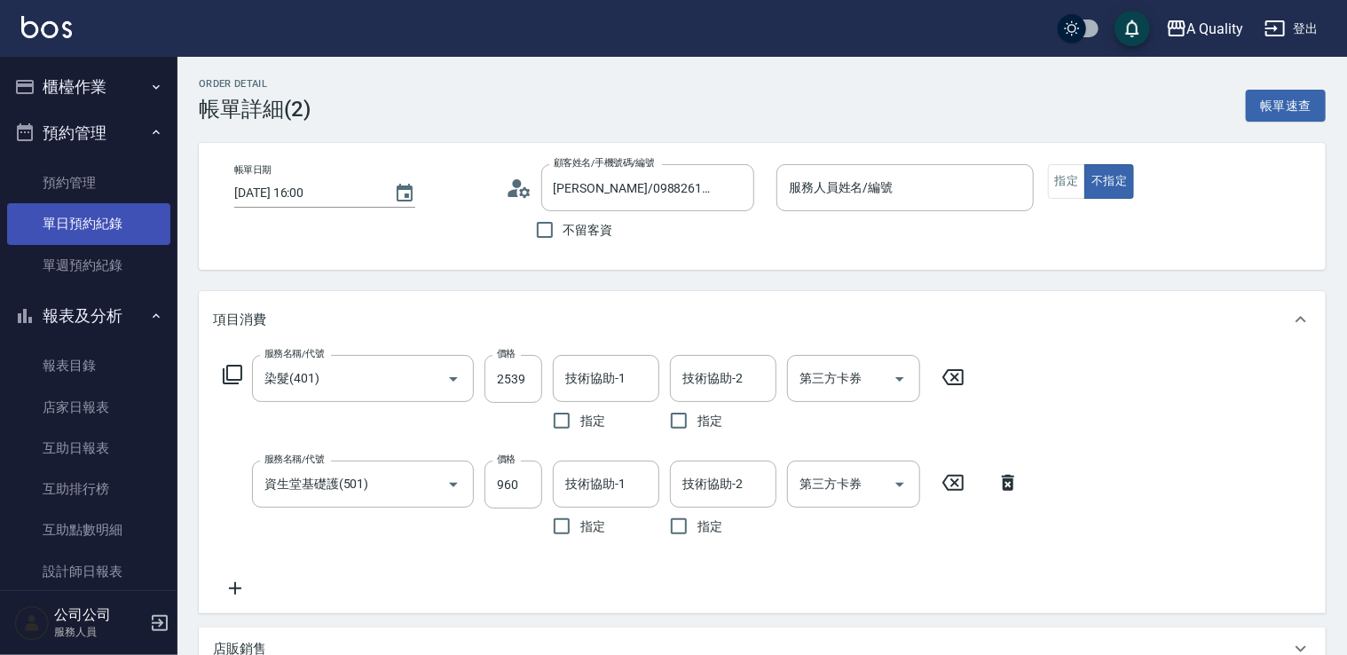
click at [110, 220] on link "單日預約紀錄" at bounding box center [88, 223] width 163 height 41
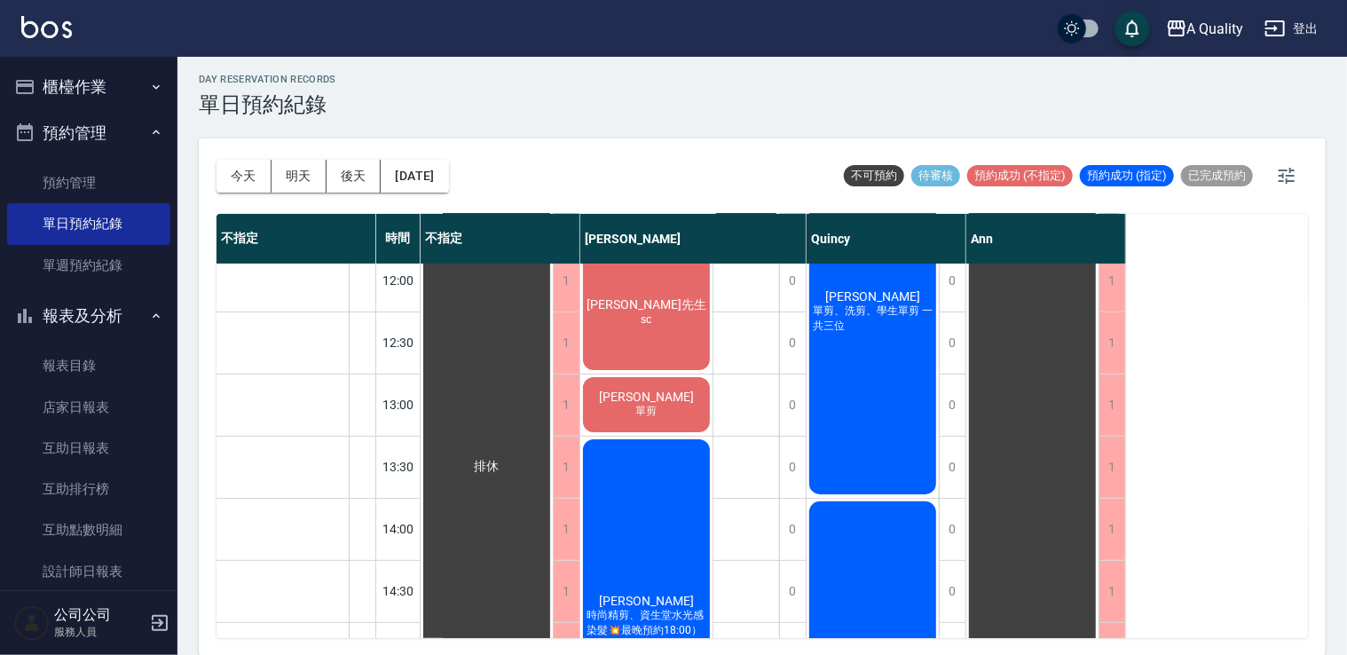
scroll to position [136, 0]
